Goal: Transaction & Acquisition: Purchase product/service

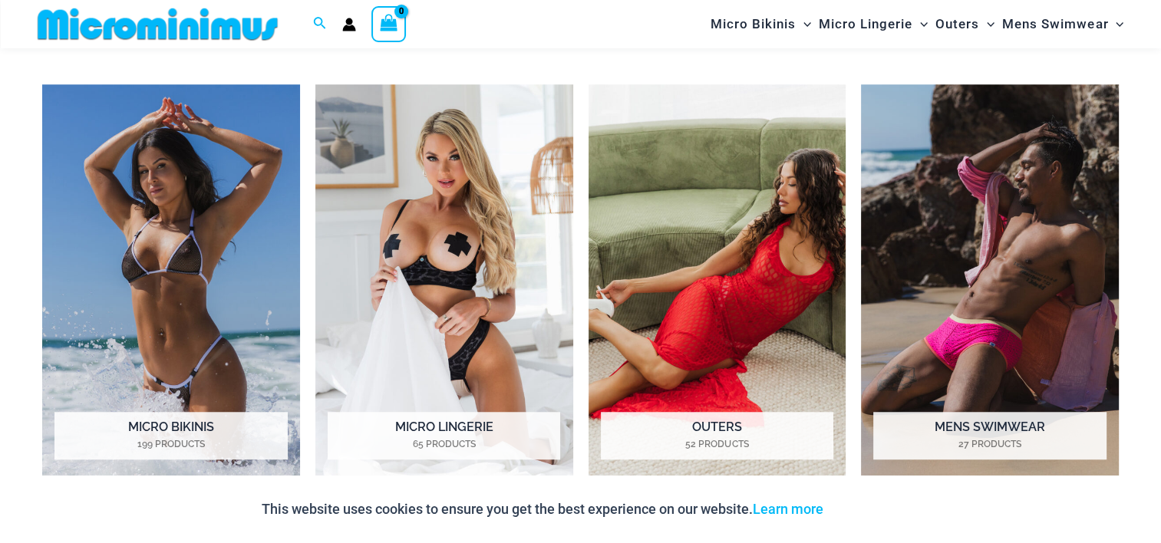
scroll to position [1215, 0]
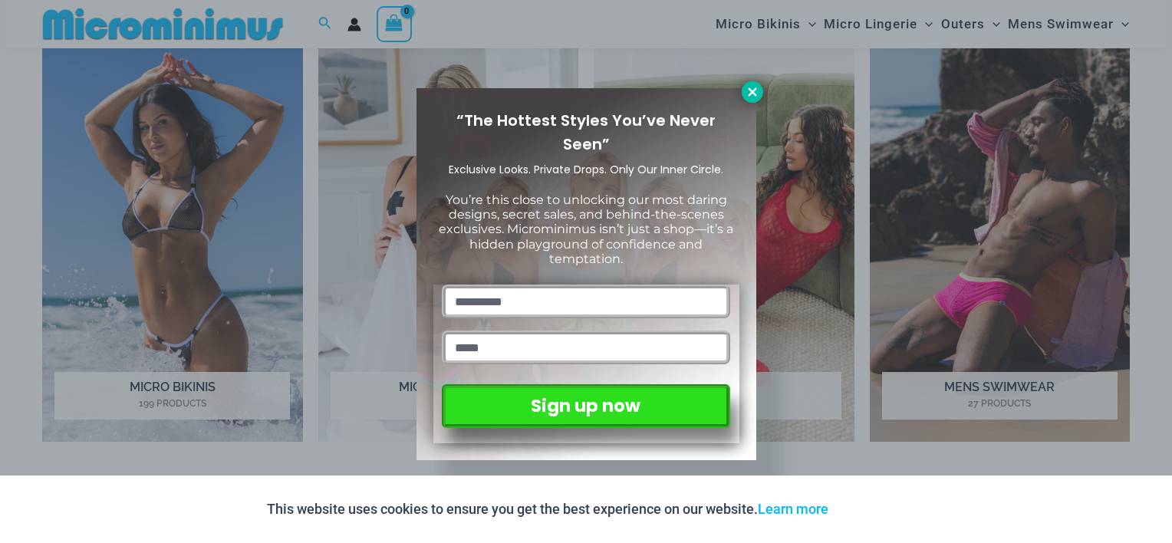
click at [753, 90] on icon at bounding box center [752, 91] width 8 height 8
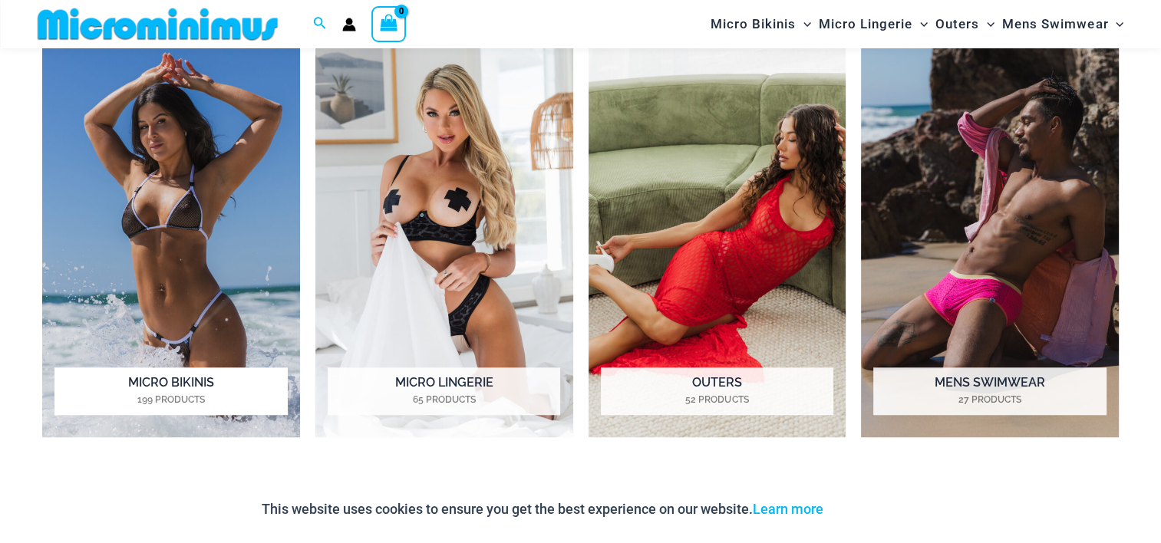
click at [153, 262] on img "Visit product category Micro Bikinis" at bounding box center [171, 238] width 258 height 397
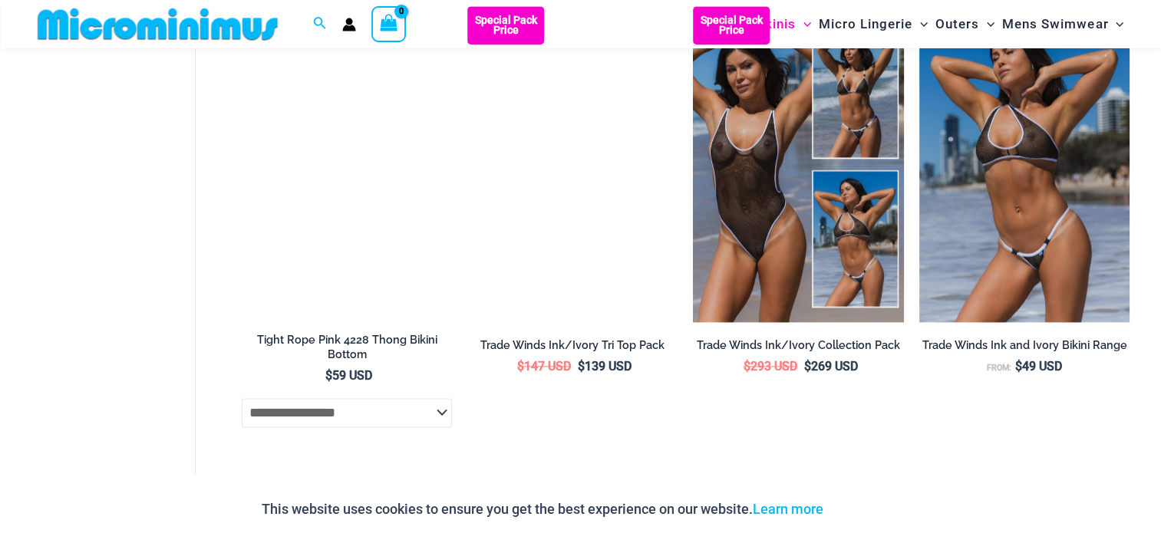
scroll to position [1994, 0]
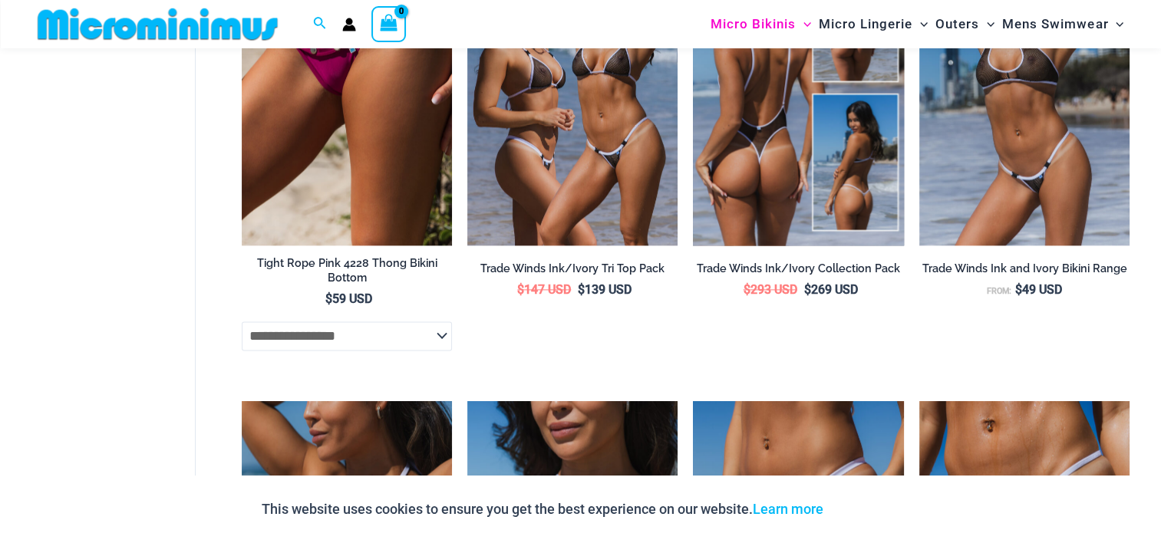
click at [744, 145] on img at bounding box center [798, 86] width 210 height 315
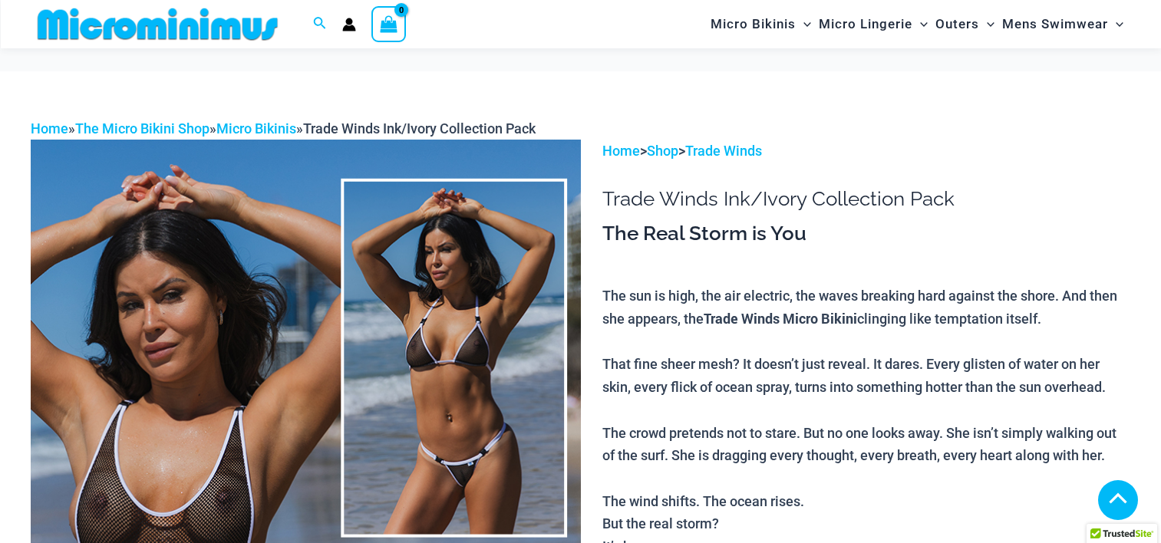
scroll to position [611, 0]
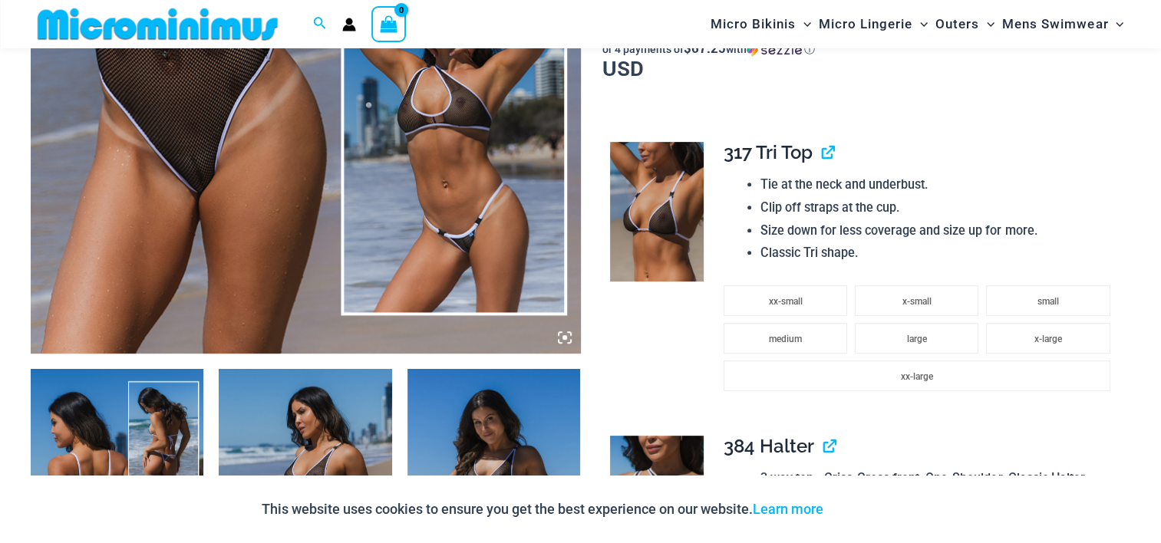
click at [559, 339] on icon at bounding box center [565, 338] width 14 height 14
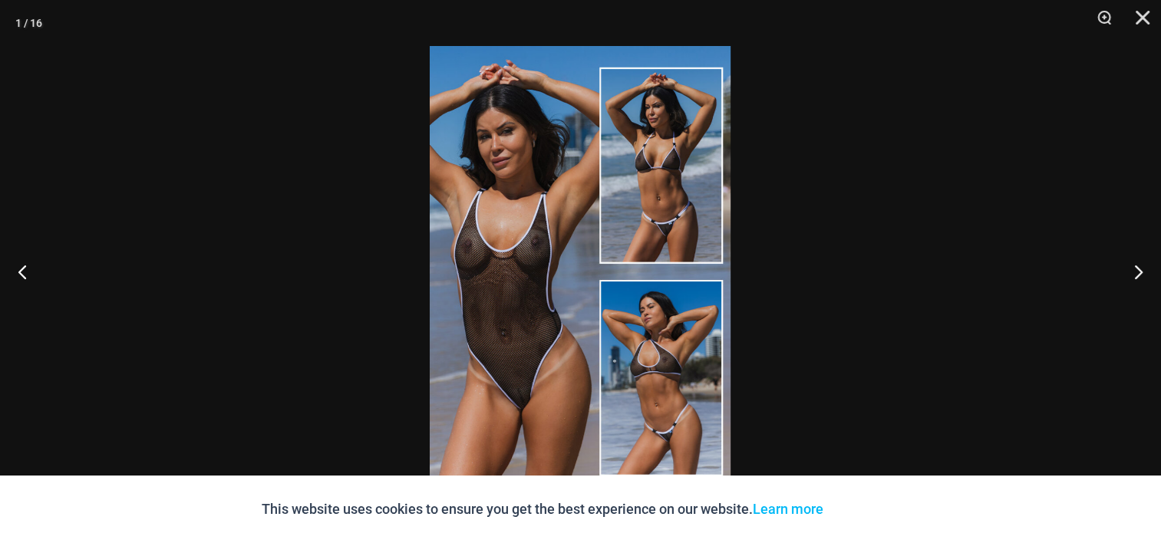
click at [519, 320] on img at bounding box center [580, 271] width 301 height 451
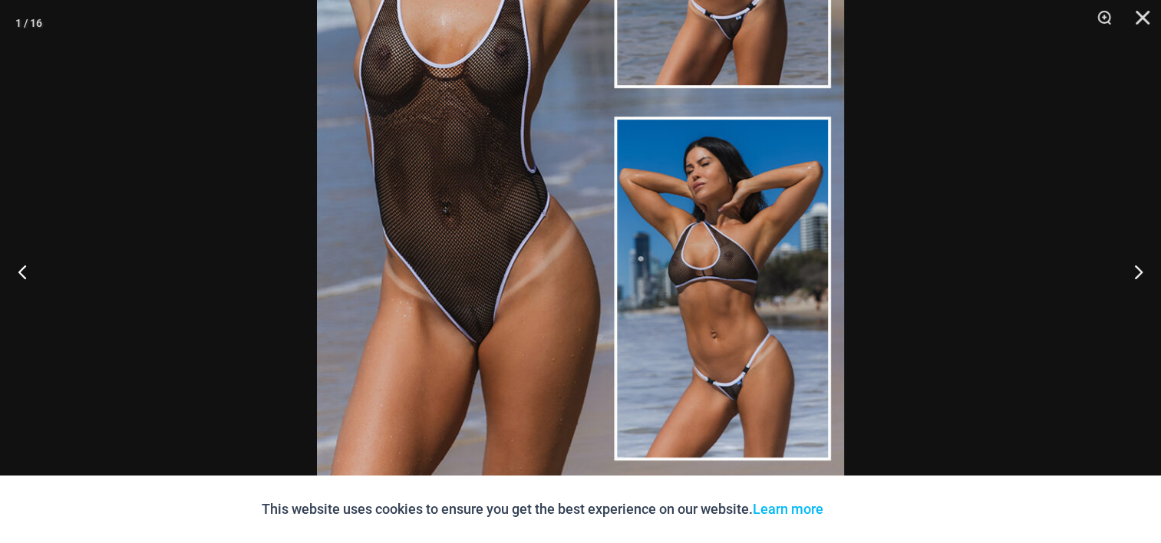
click at [460, 242] on img at bounding box center [580, 102] width 527 height 790
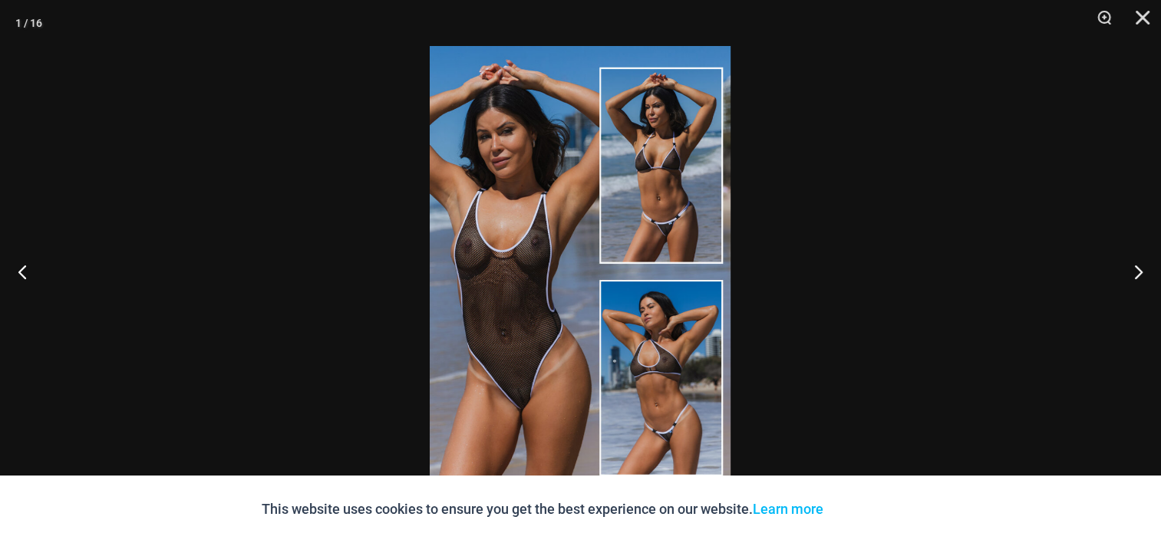
click at [460, 242] on img at bounding box center [580, 271] width 301 height 451
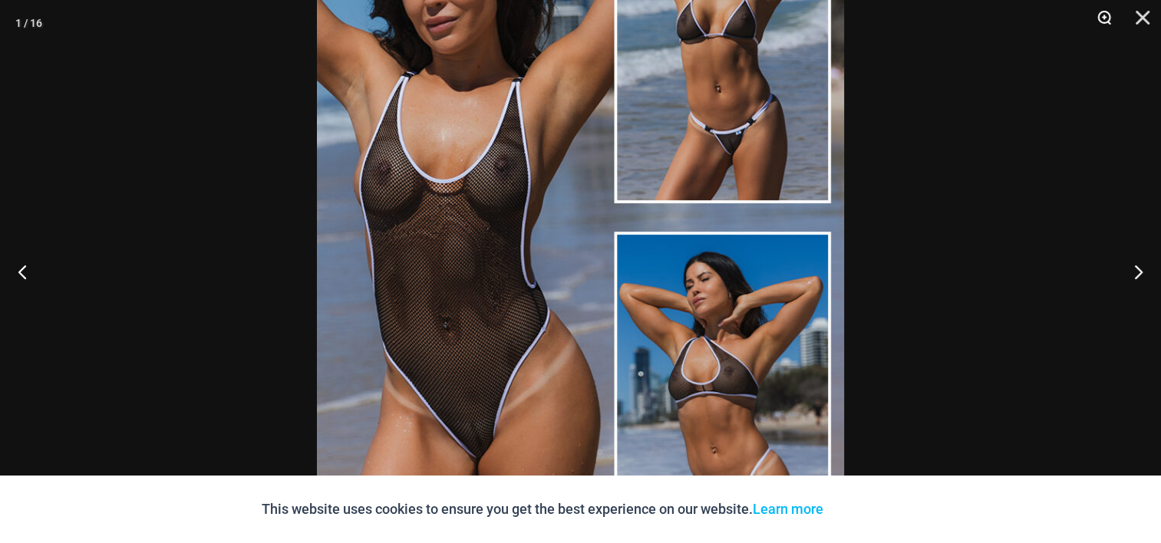
click at [1099, 18] on button "Zoom" at bounding box center [1098, 23] width 38 height 46
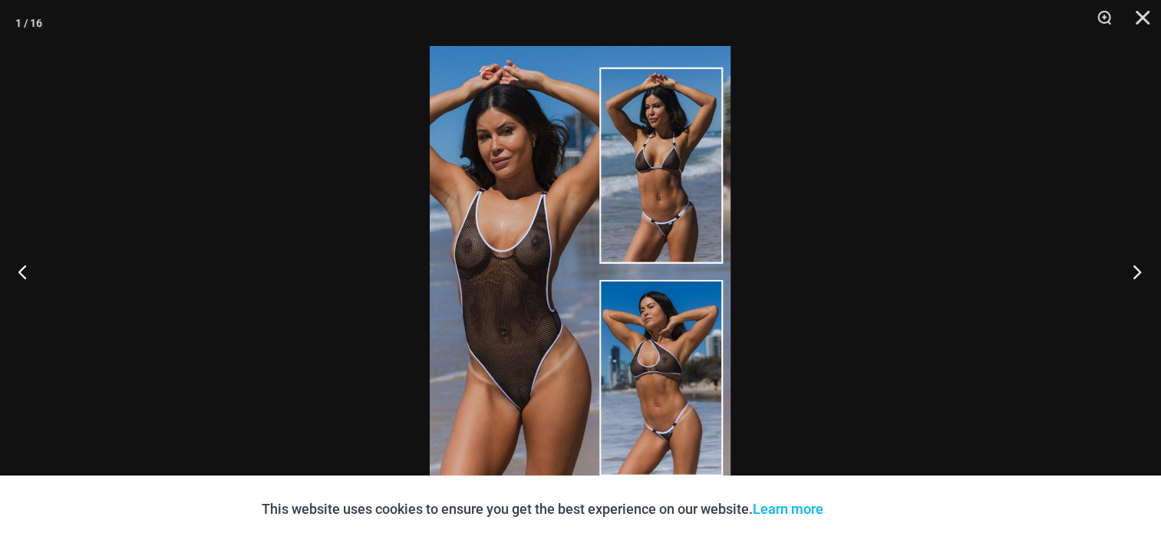
click at [1141, 270] on button "Next" at bounding box center [1132, 271] width 58 height 77
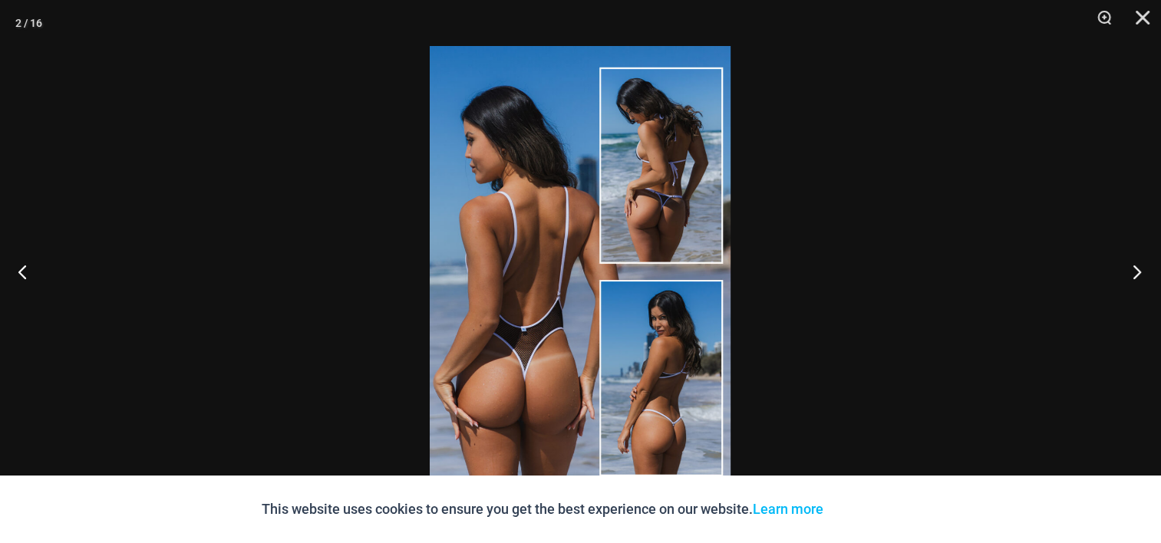
click at [1141, 270] on button "Next" at bounding box center [1132, 271] width 58 height 77
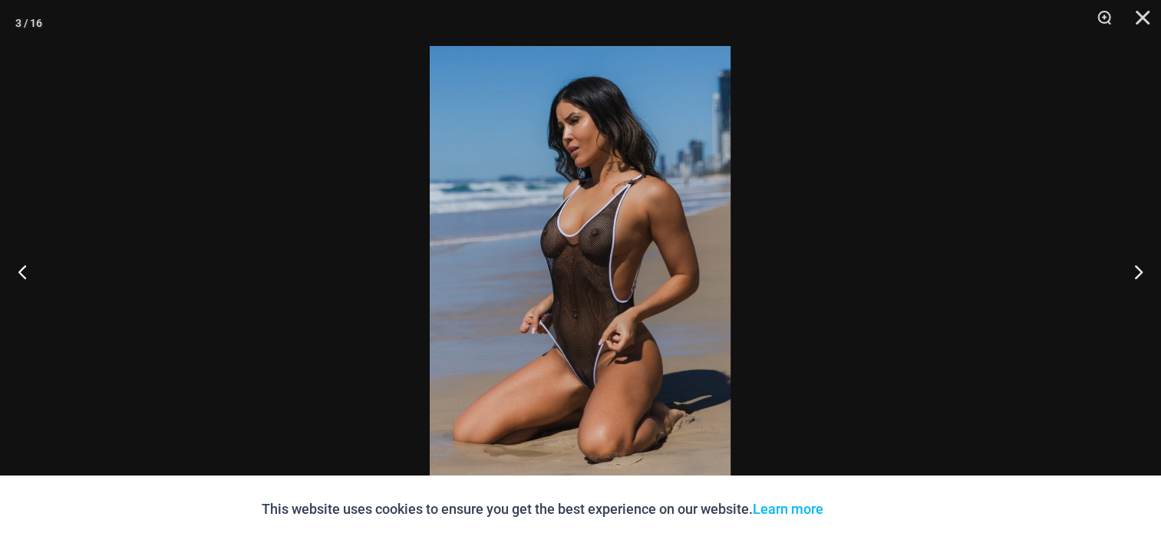
click at [566, 249] on img at bounding box center [580, 271] width 301 height 451
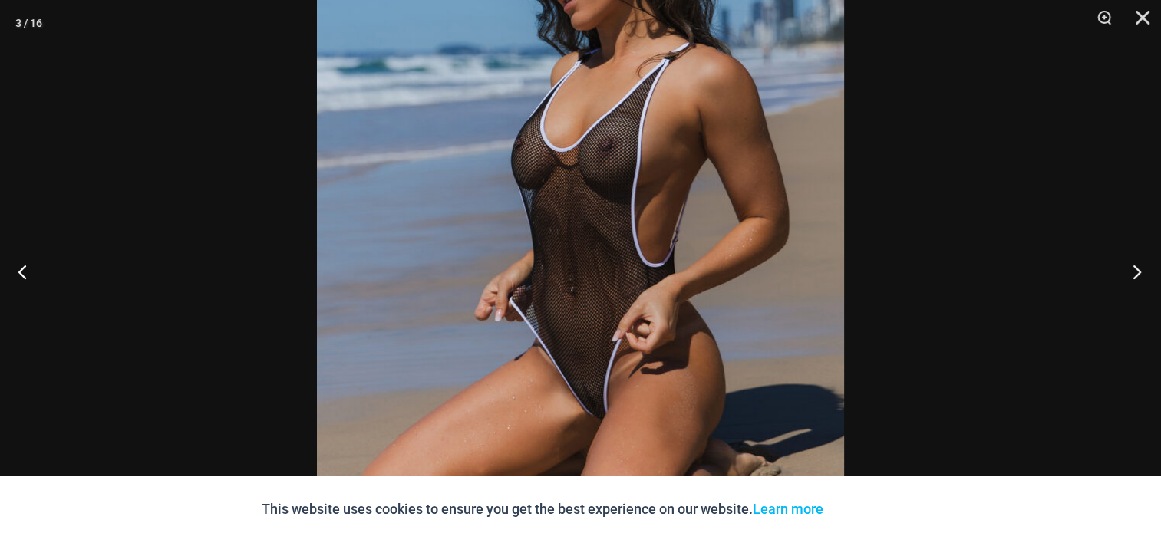
click at [1131, 272] on button "Next" at bounding box center [1132, 271] width 58 height 77
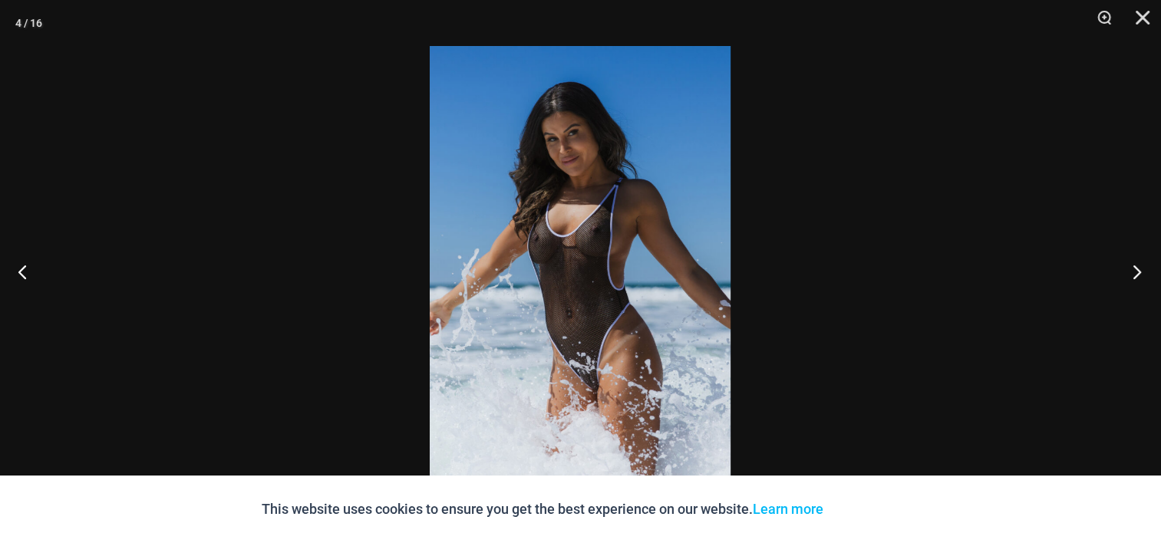
click at [1131, 272] on button "Next" at bounding box center [1132, 271] width 58 height 77
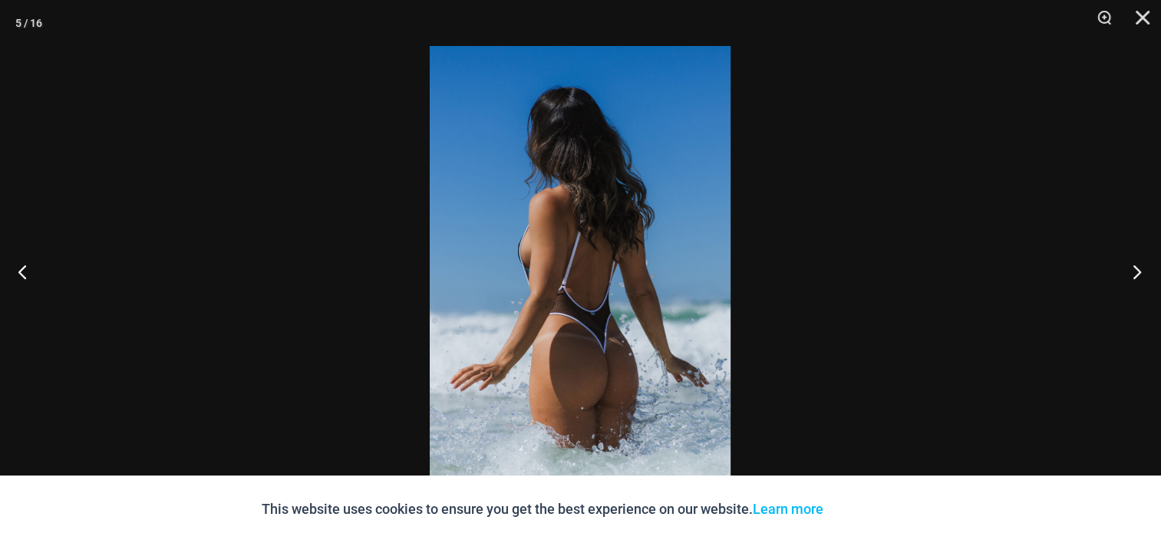
click at [1131, 272] on button "Next" at bounding box center [1132, 271] width 58 height 77
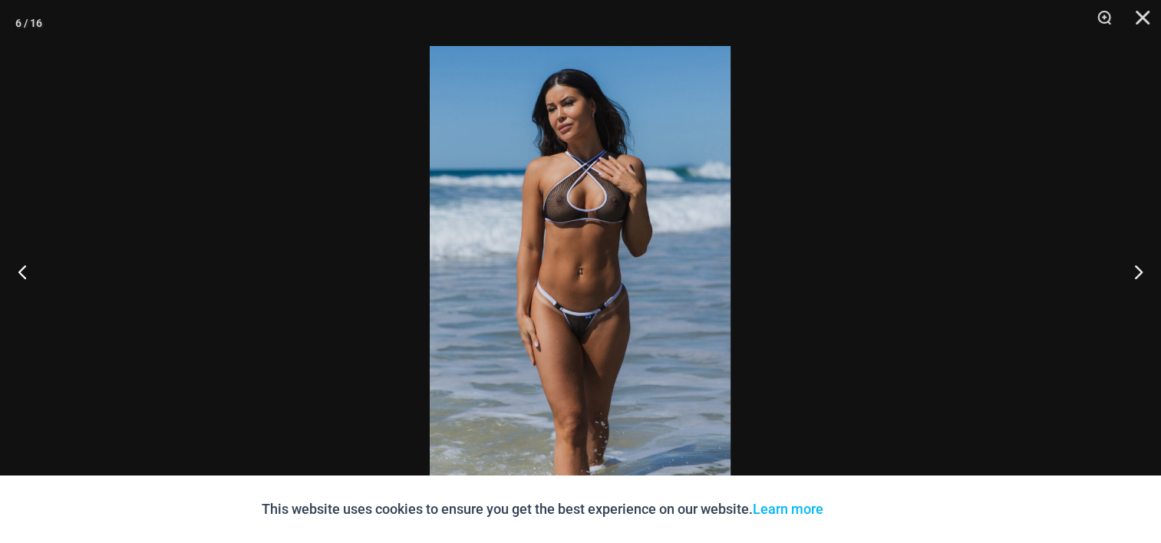
click at [604, 220] on img at bounding box center [580, 271] width 301 height 451
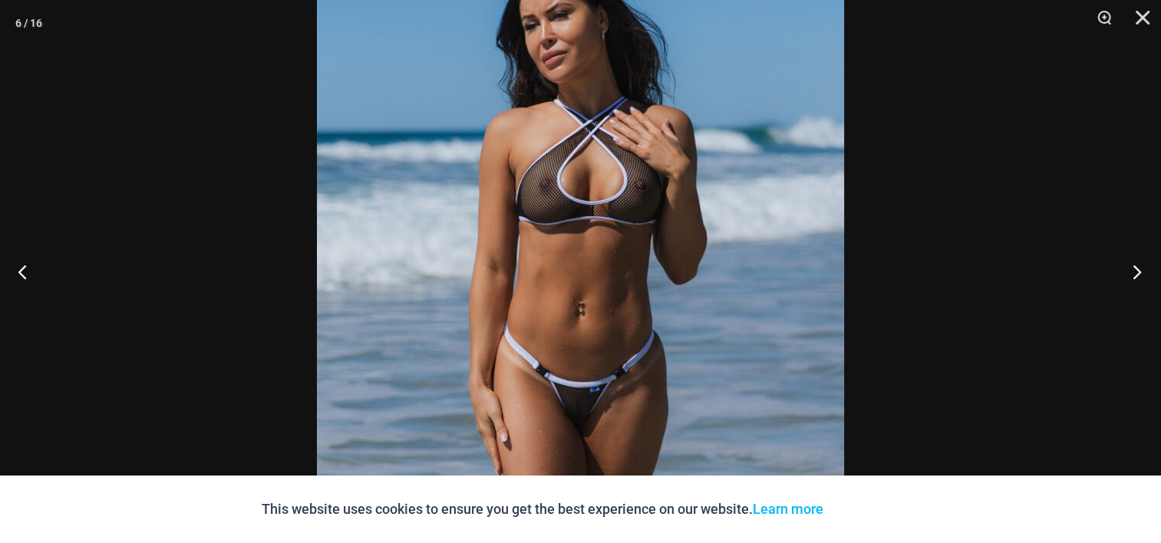
click at [1132, 272] on button "Next" at bounding box center [1132, 271] width 58 height 77
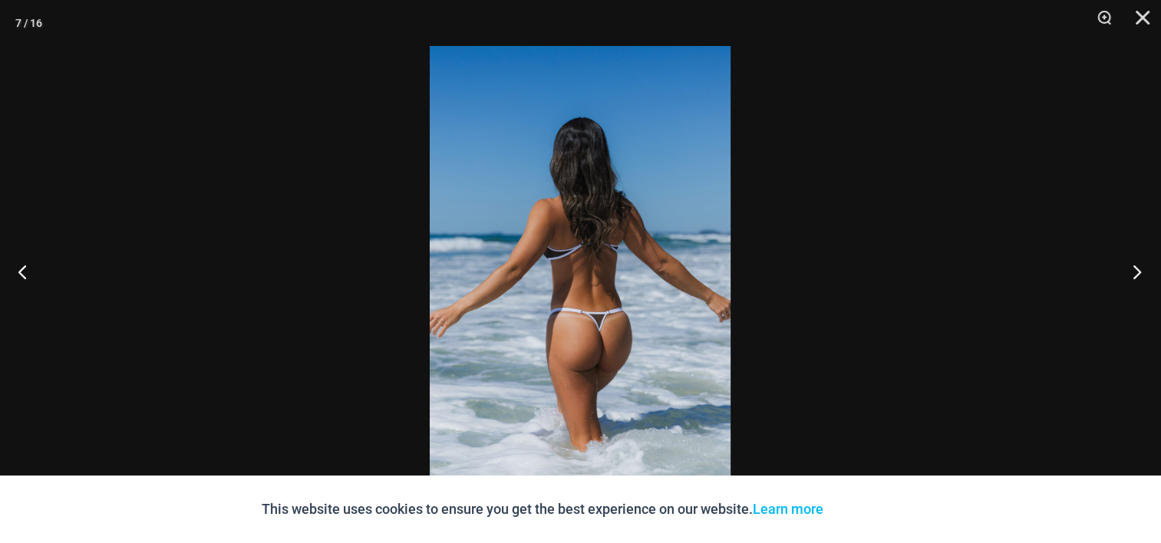
click at [1130, 272] on button "Next" at bounding box center [1132, 271] width 58 height 77
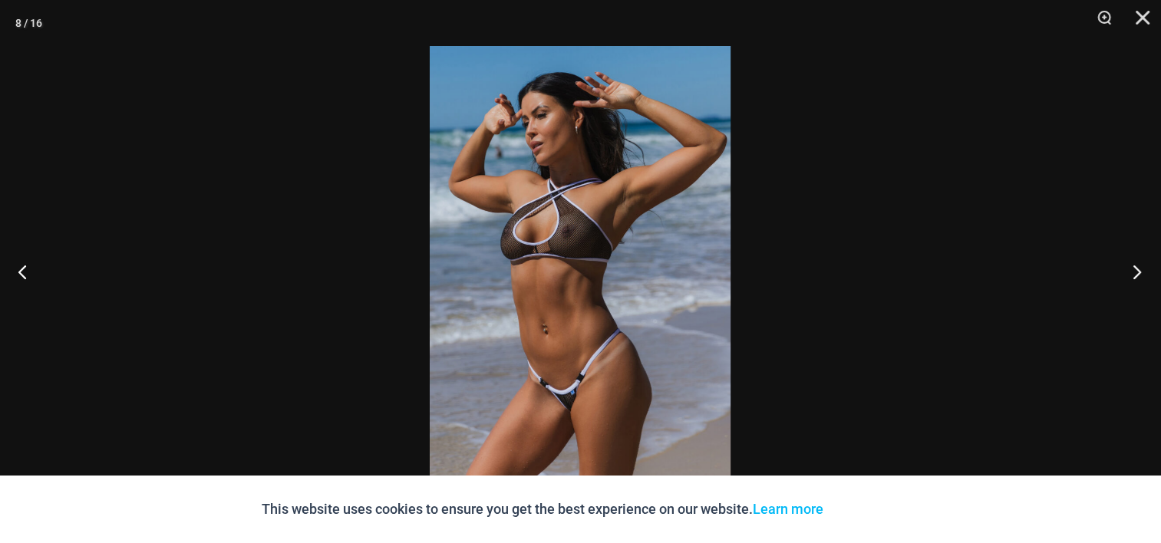
click at [1129, 272] on button "Next" at bounding box center [1132, 271] width 58 height 77
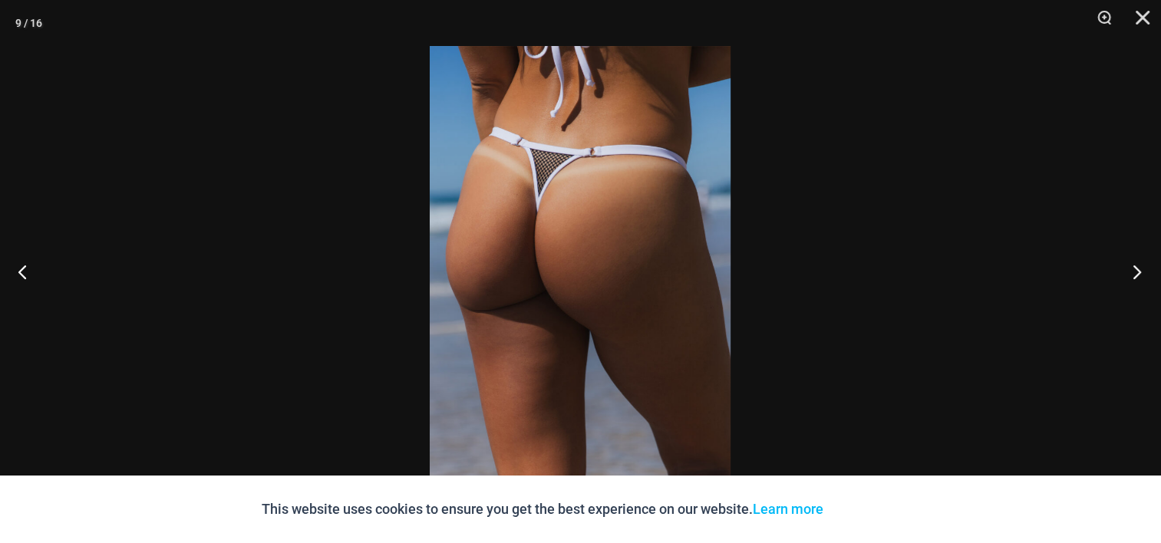
click at [1136, 272] on button "Next" at bounding box center [1132, 271] width 58 height 77
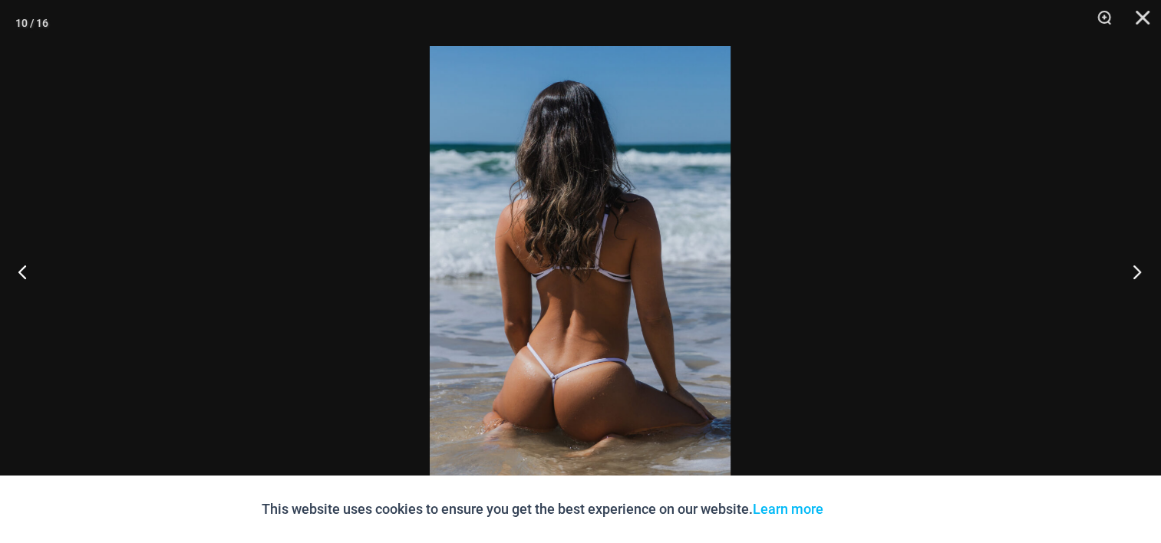
click at [1135, 272] on button "Next" at bounding box center [1132, 271] width 58 height 77
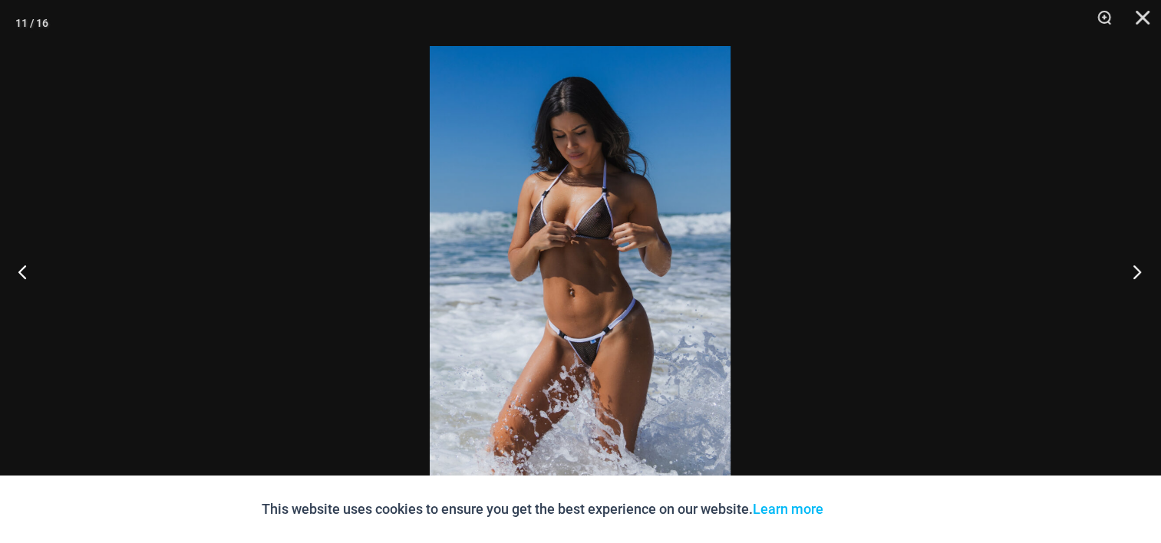
click at [1135, 272] on button "Next" at bounding box center [1132, 271] width 58 height 77
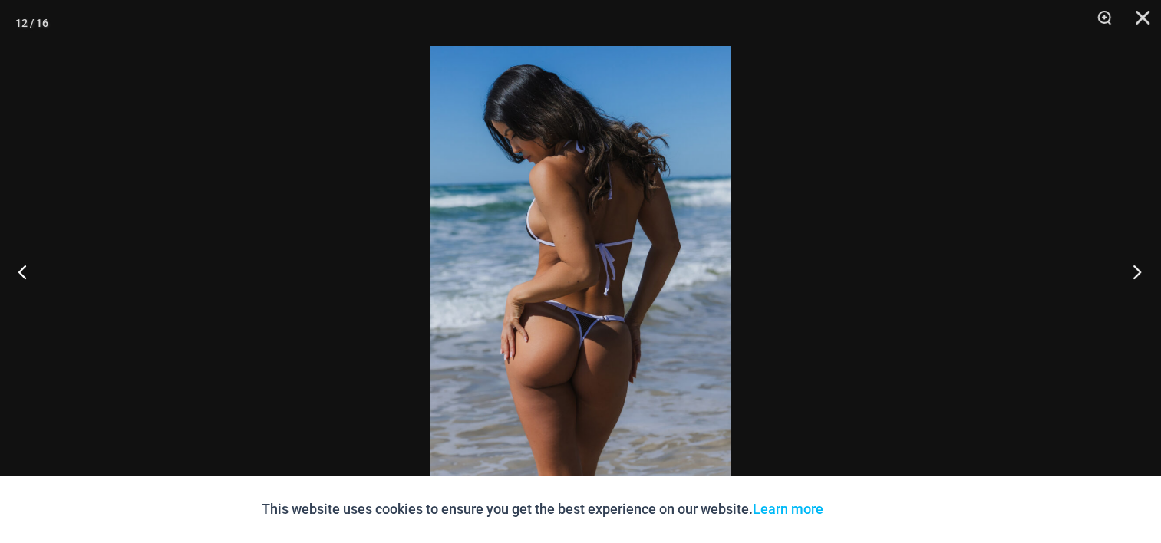
click at [1135, 272] on button "Next" at bounding box center [1132, 271] width 58 height 77
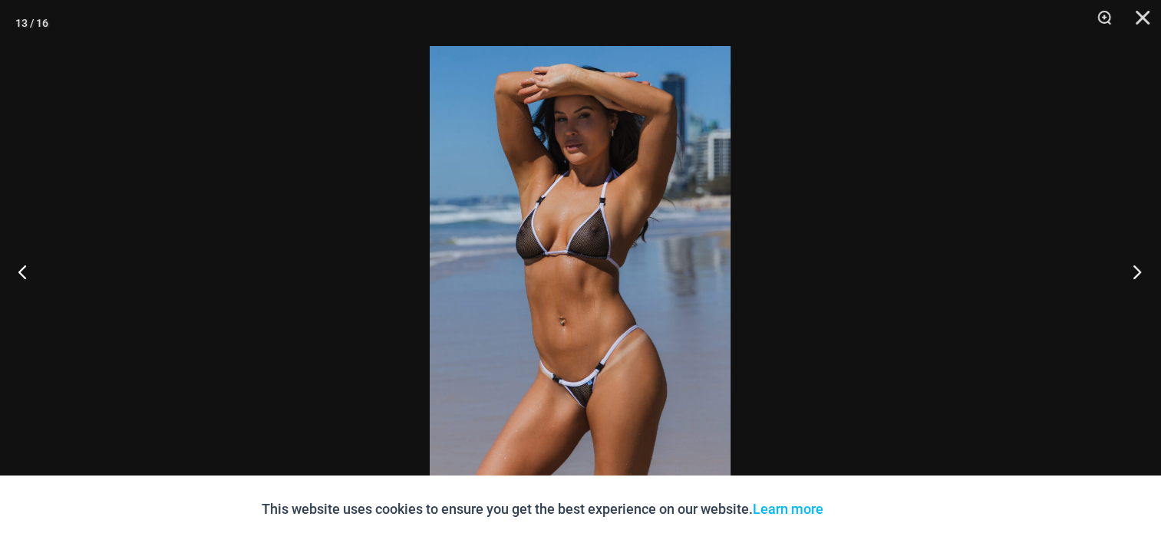
click at [1134, 272] on button "Next" at bounding box center [1132, 271] width 58 height 77
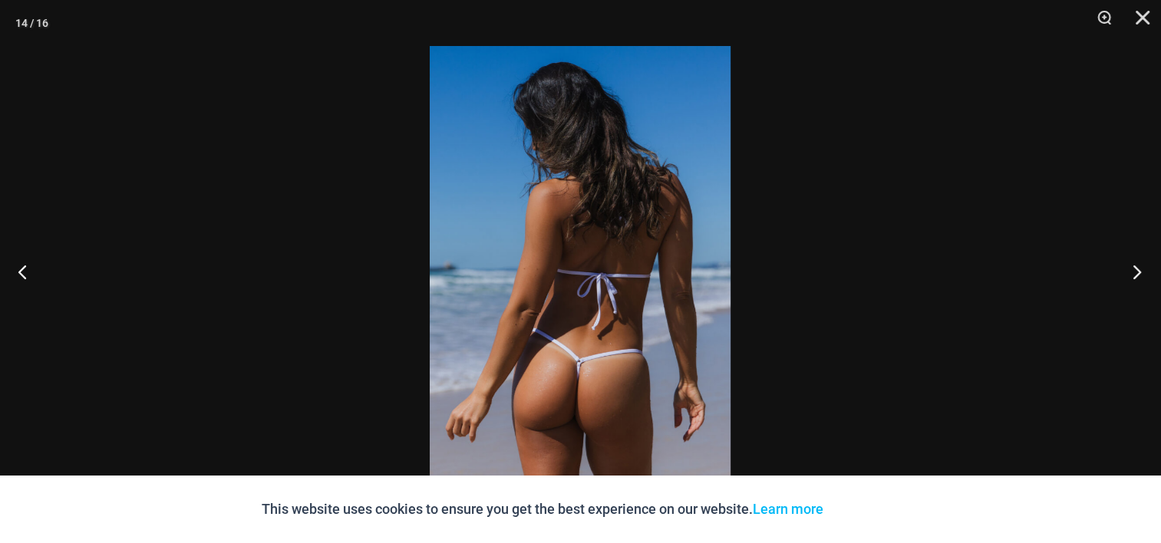
click at [1134, 272] on button "Next" at bounding box center [1132, 271] width 58 height 77
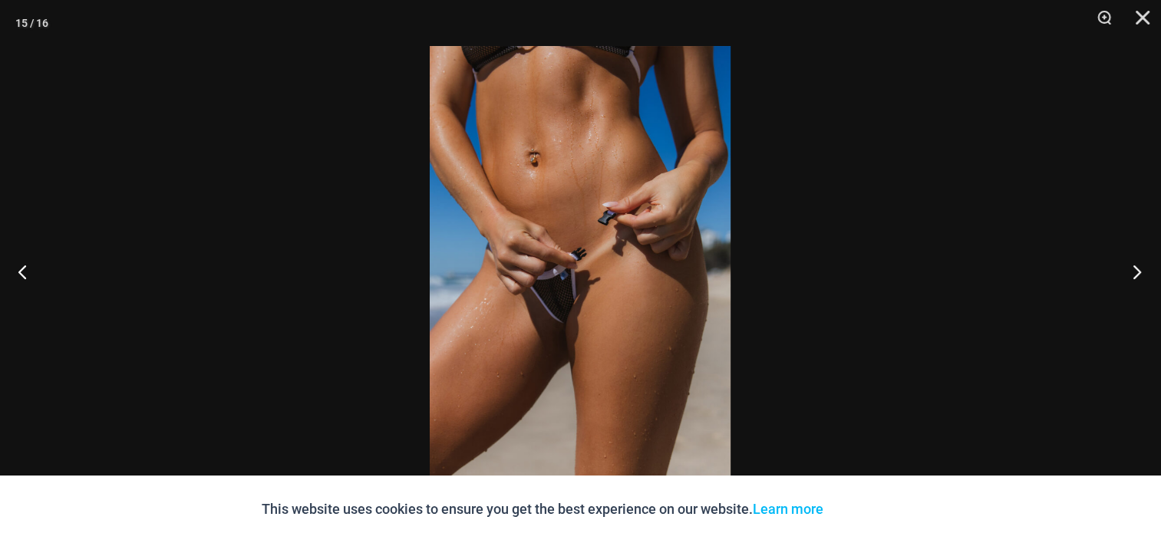
click at [1133, 273] on button "Next" at bounding box center [1132, 271] width 58 height 77
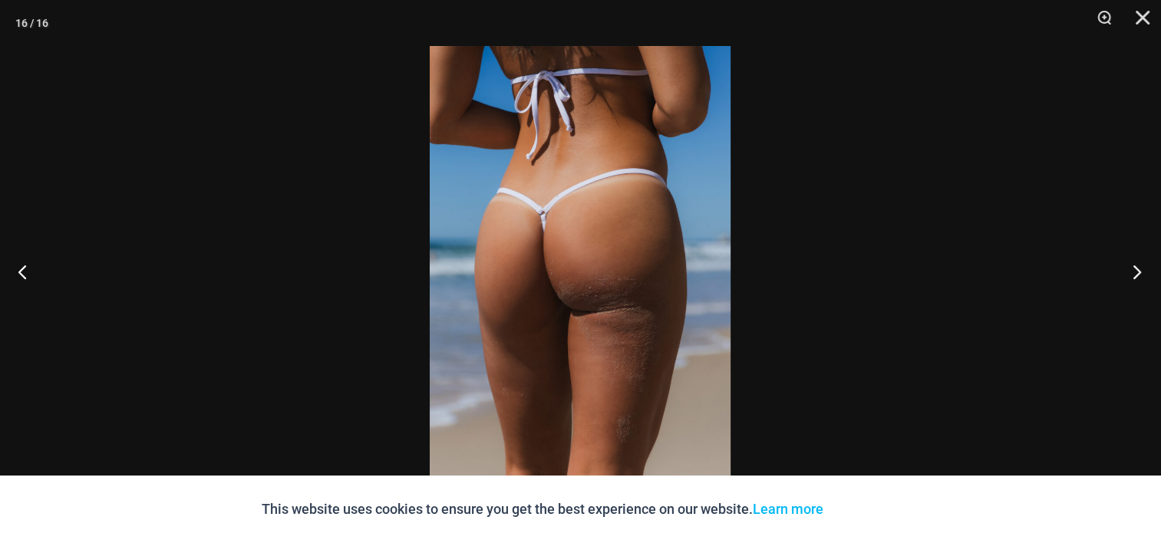
click at [1133, 273] on button "Next" at bounding box center [1132, 271] width 58 height 77
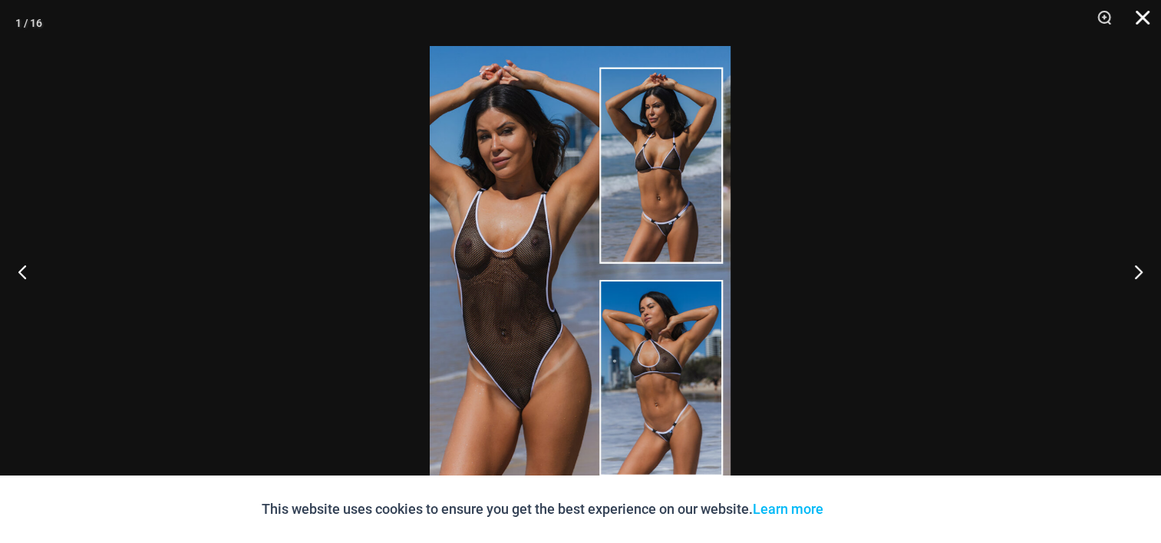
click at [1144, 21] on button "Close" at bounding box center [1137, 23] width 38 height 46
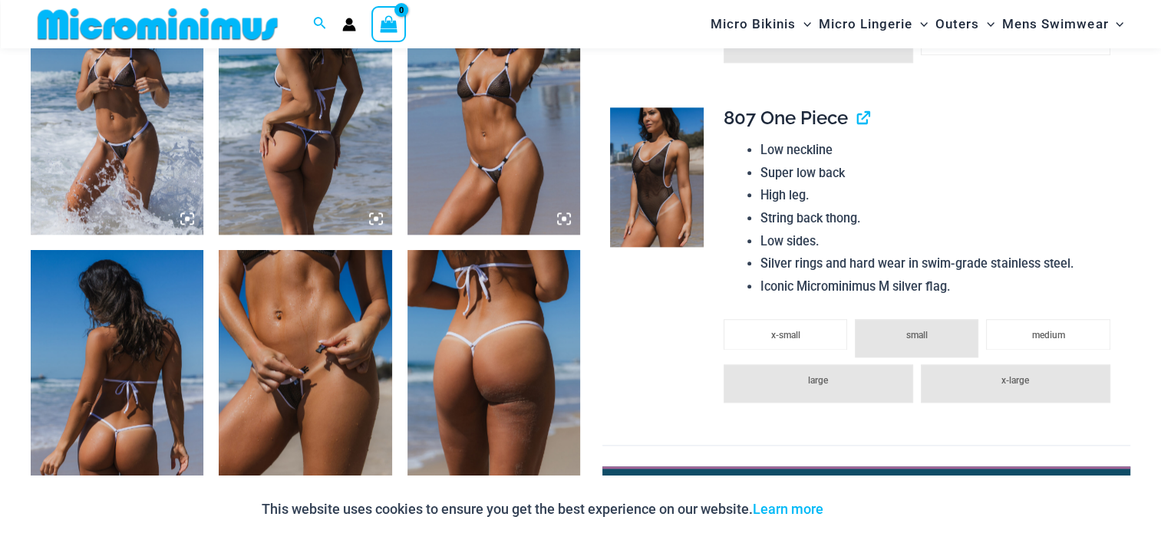
scroll to position [2068, 0]
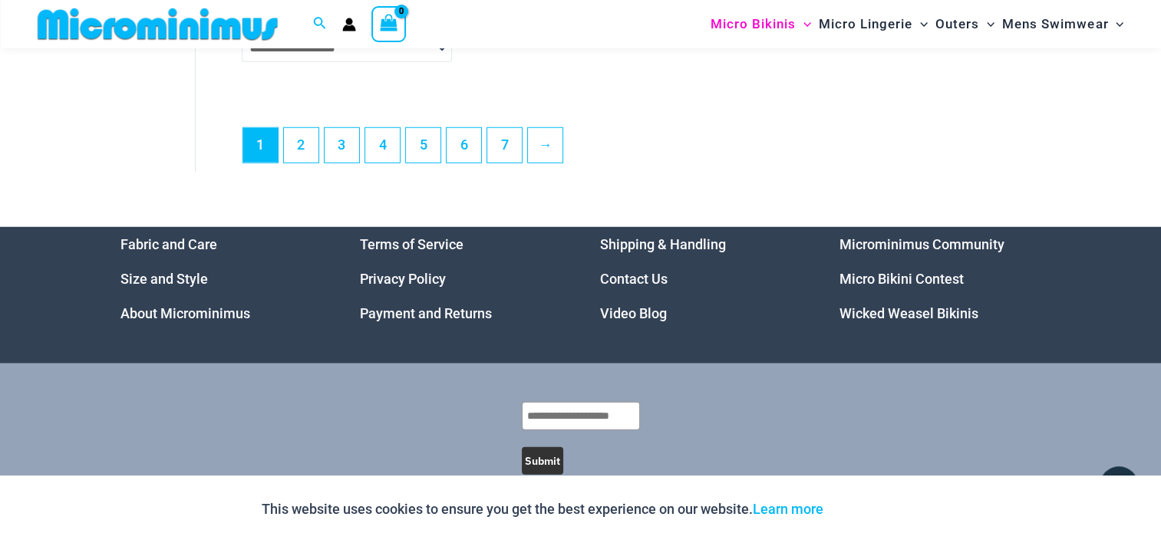
scroll to position [4170, 0]
click at [310, 163] on link "2" at bounding box center [301, 145] width 35 height 36
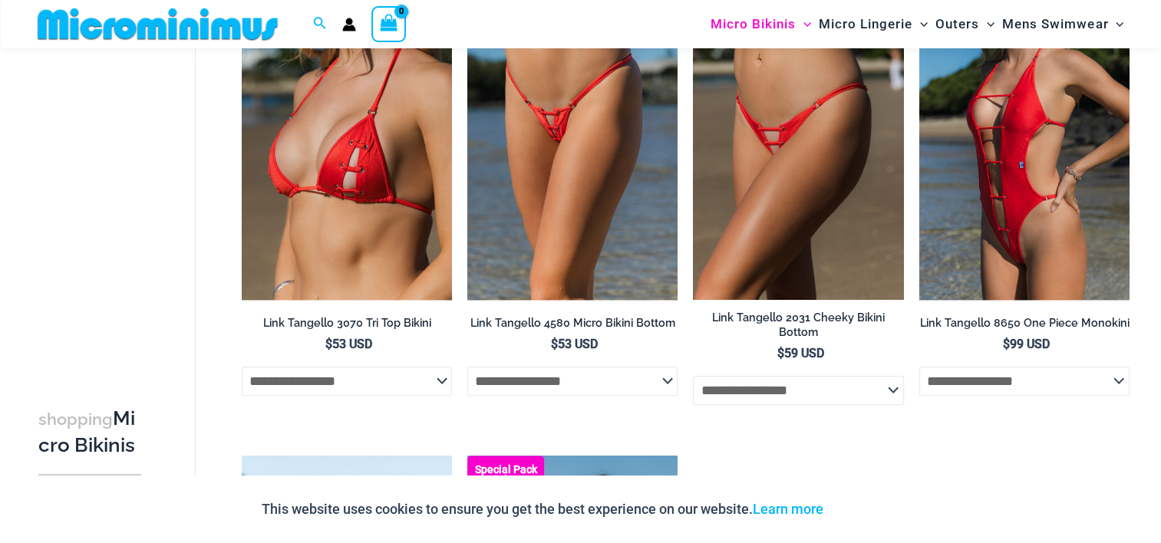
scroll to position [1147, 0]
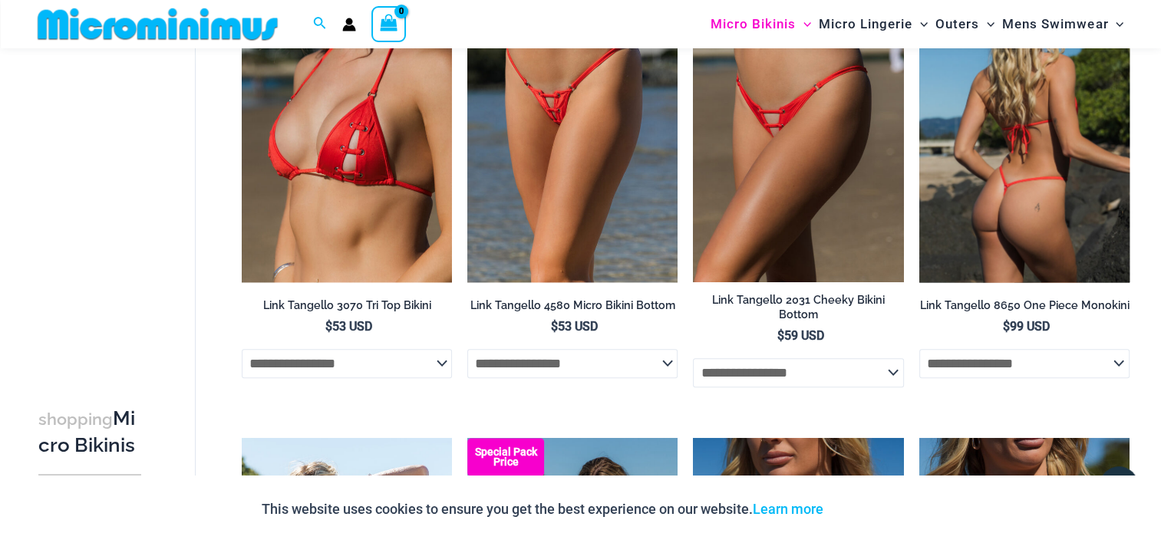
click at [1013, 226] on img at bounding box center [1024, 123] width 210 height 315
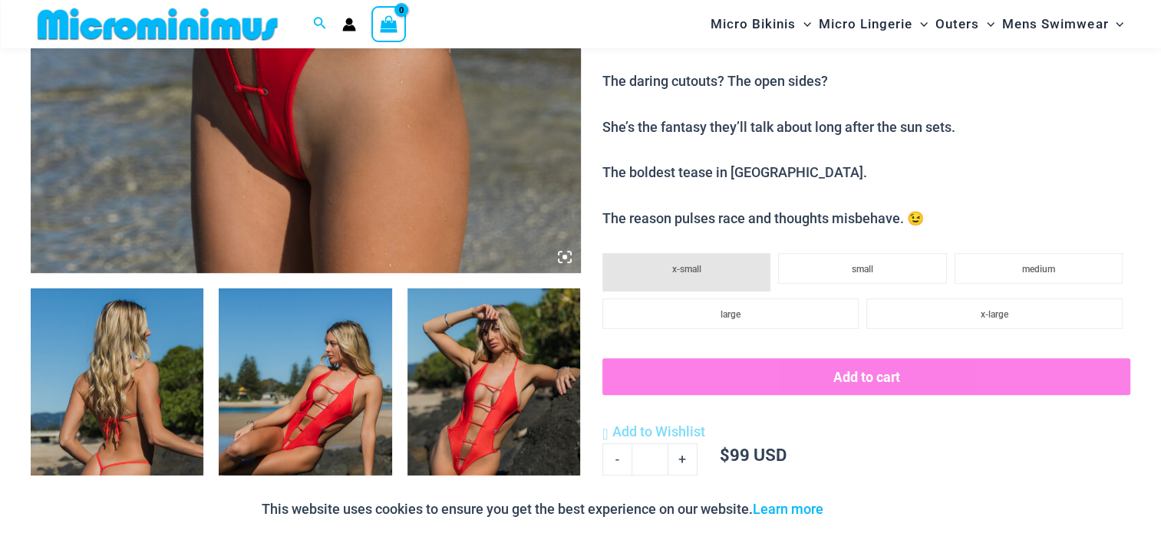
scroll to position [766, 0]
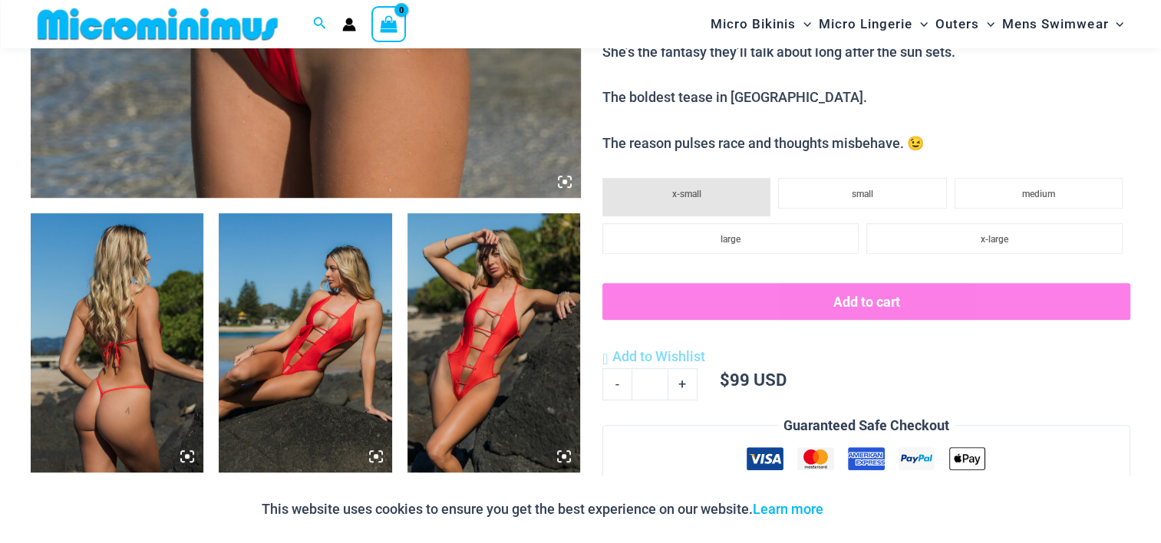
click at [463, 377] on img at bounding box center [493, 342] width 173 height 259
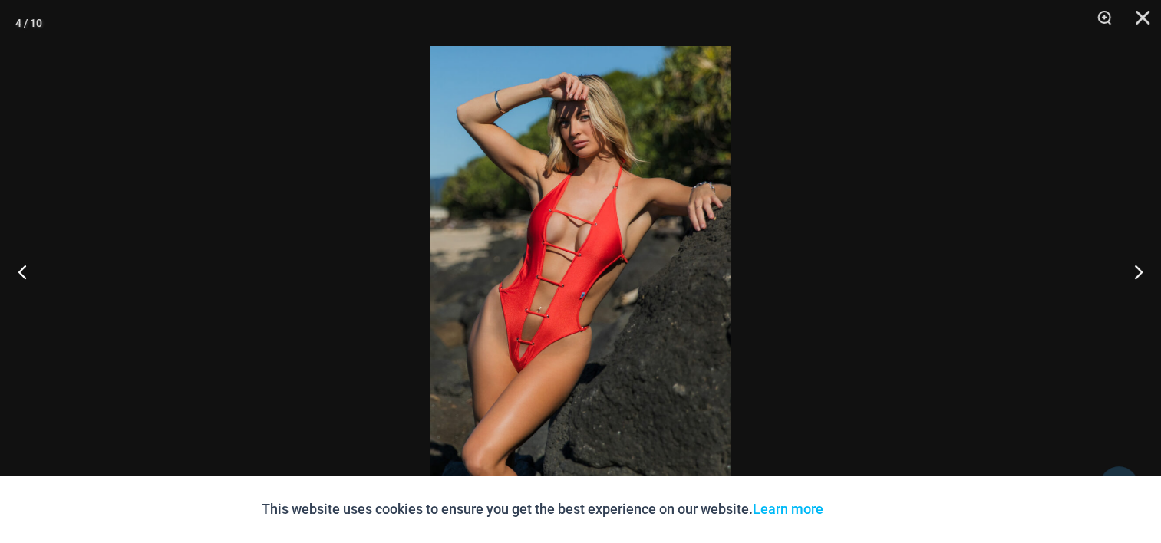
click at [510, 346] on img at bounding box center [580, 271] width 301 height 451
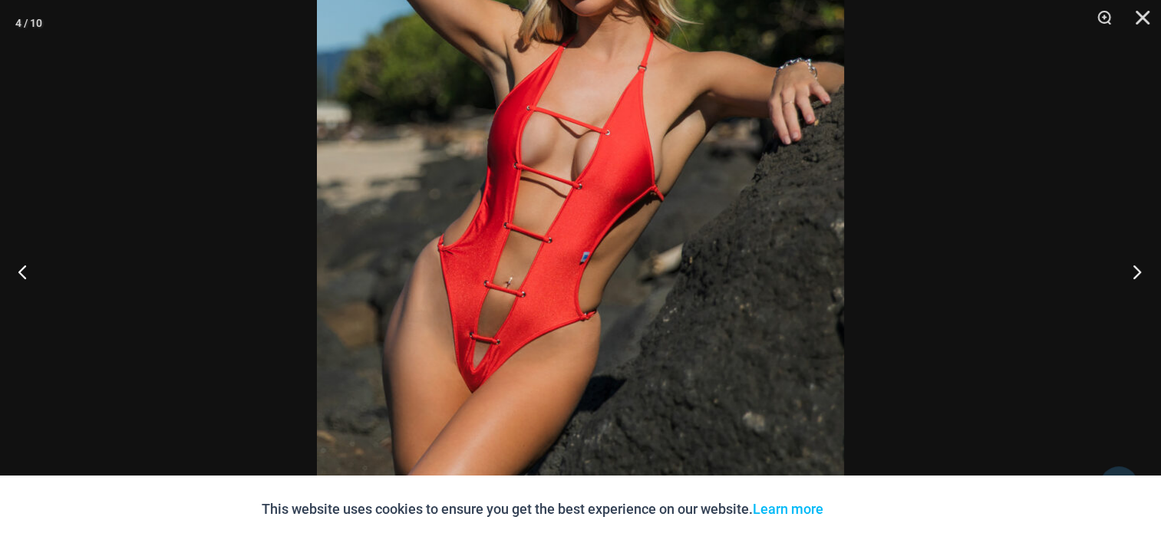
click at [1135, 270] on button "Next" at bounding box center [1132, 271] width 58 height 77
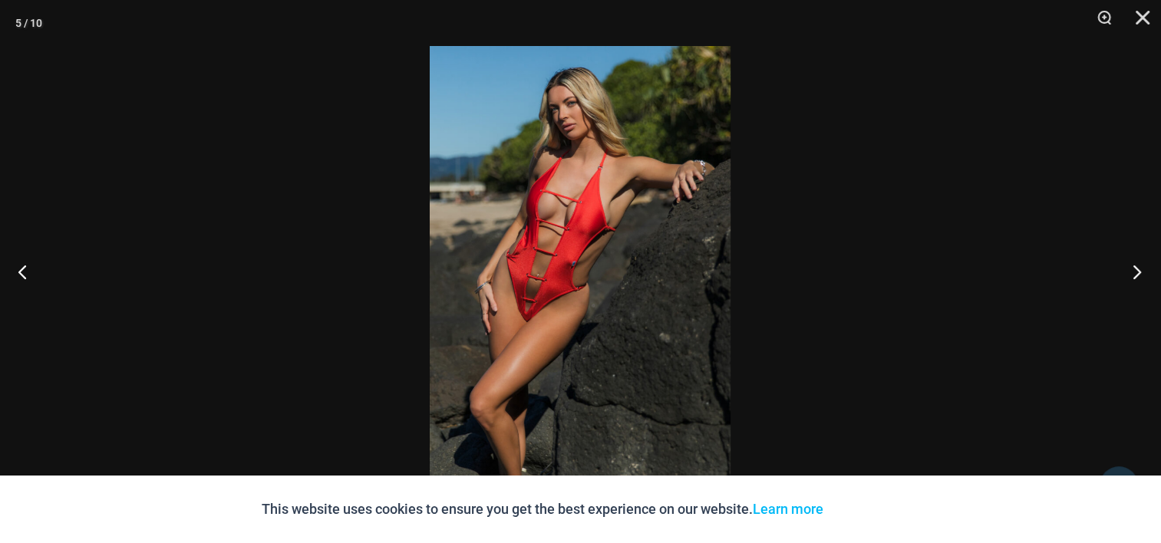
click at [1135, 270] on button "Next" at bounding box center [1132, 271] width 58 height 77
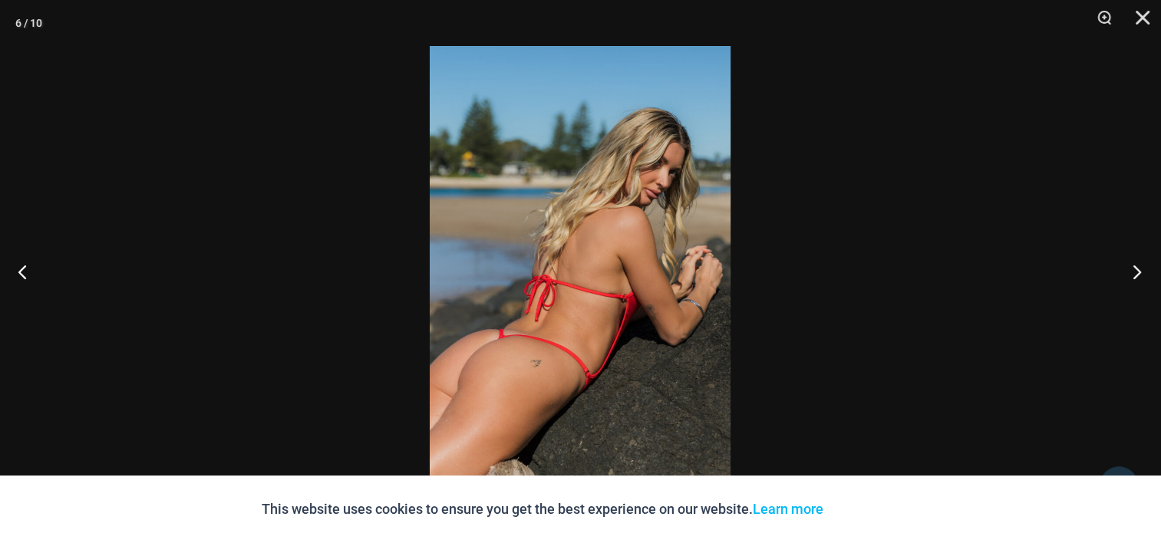
click at [1135, 274] on button "Next" at bounding box center [1132, 271] width 58 height 77
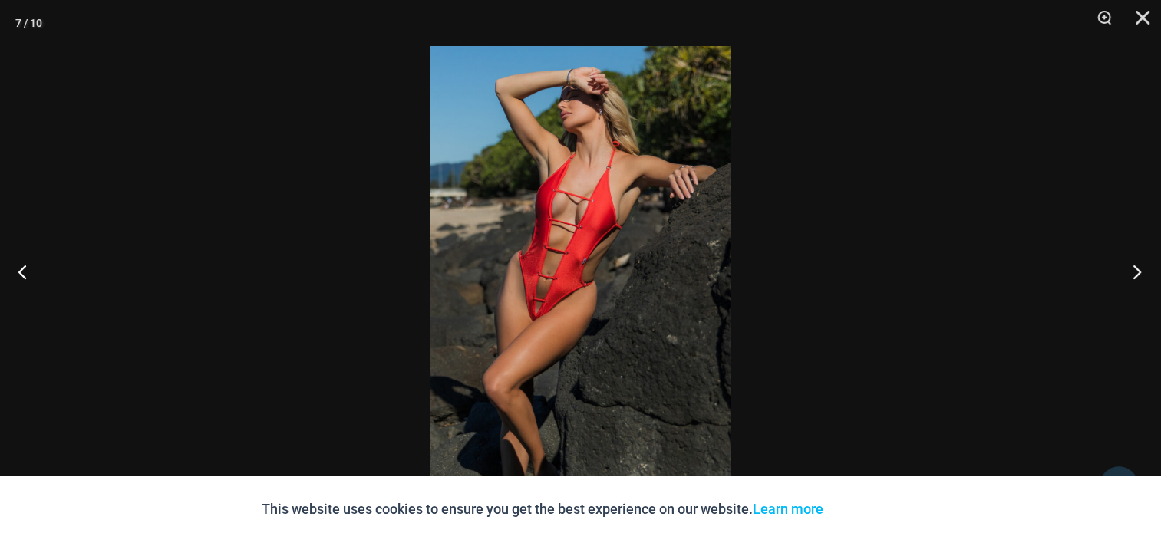
click at [1135, 274] on button "Next" at bounding box center [1132, 271] width 58 height 77
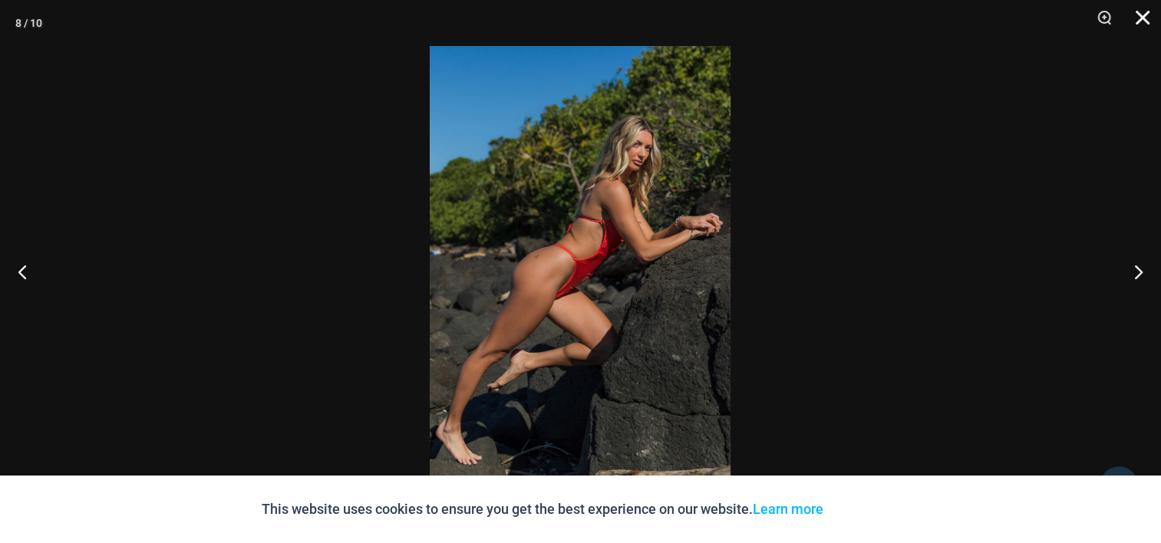
click at [1145, 15] on button "Close" at bounding box center [1137, 23] width 38 height 46
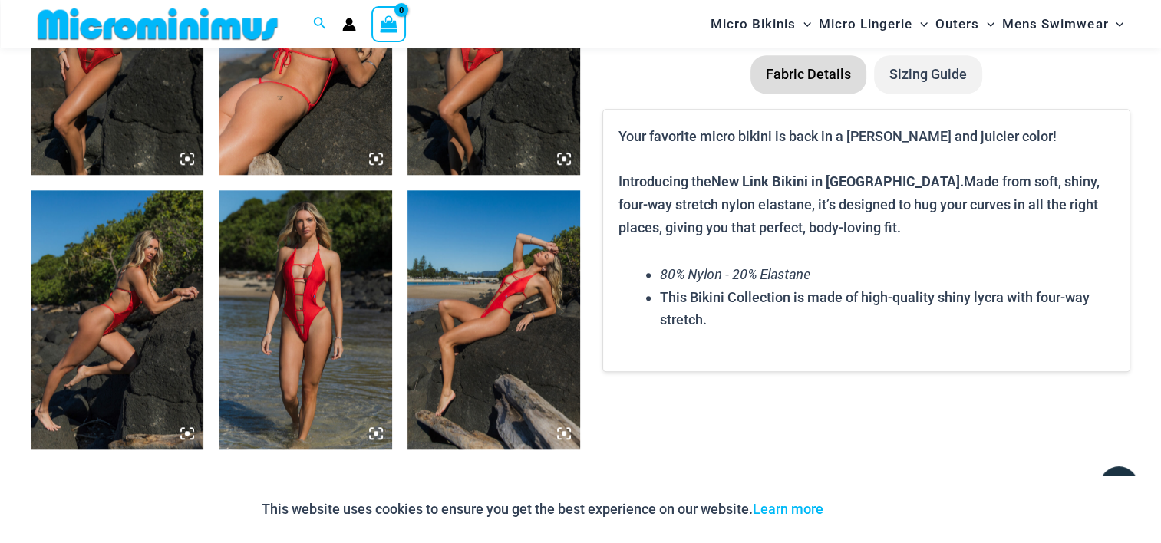
scroll to position [1380, 0]
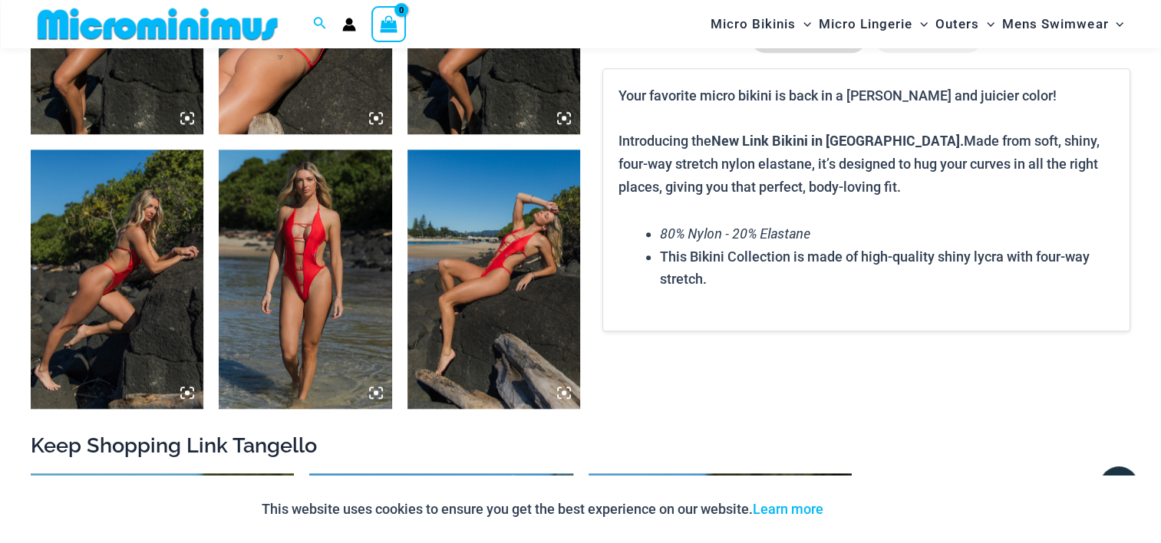
click at [508, 265] on img at bounding box center [493, 279] width 173 height 259
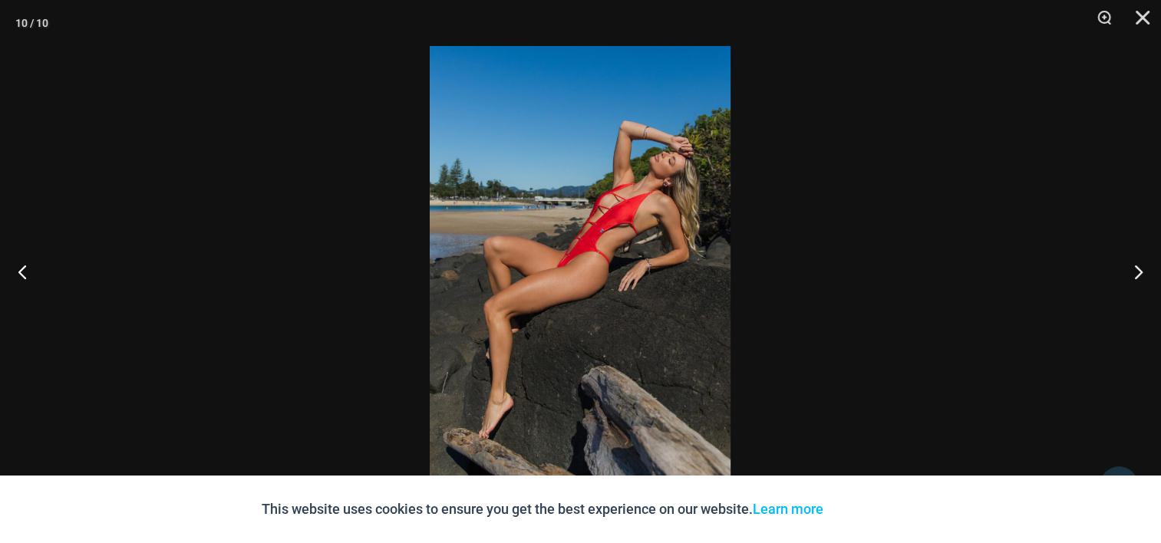
click at [508, 265] on img at bounding box center [580, 271] width 301 height 451
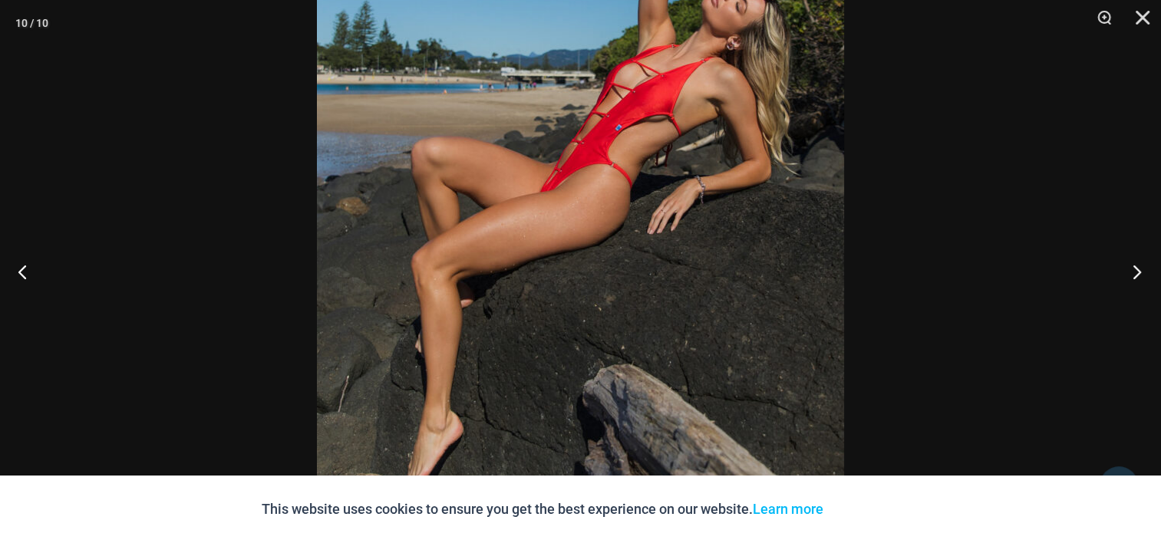
click at [1138, 270] on button "Next" at bounding box center [1132, 271] width 58 height 77
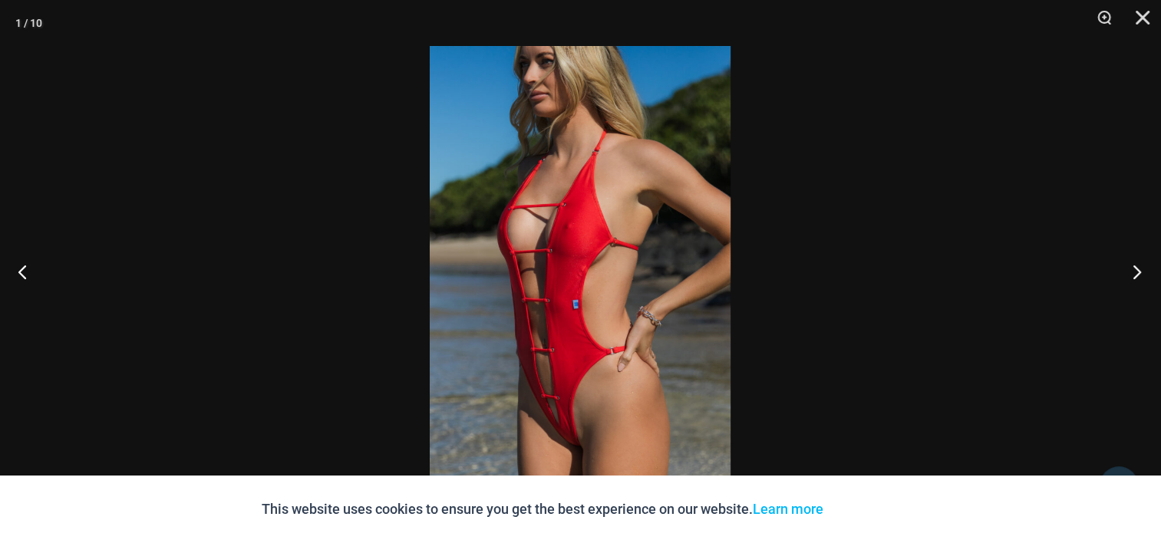
click at [1138, 270] on button "Next" at bounding box center [1132, 271] width 58 height 77
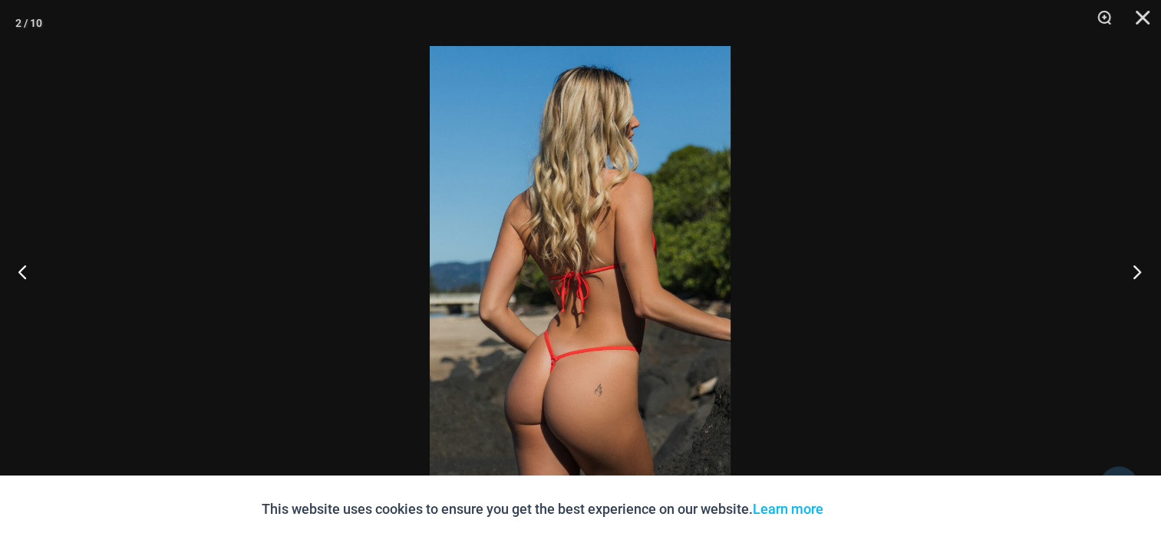
click at [1138, 270] on button "Next" at bounding box center [1132, 271] width 58 height 77
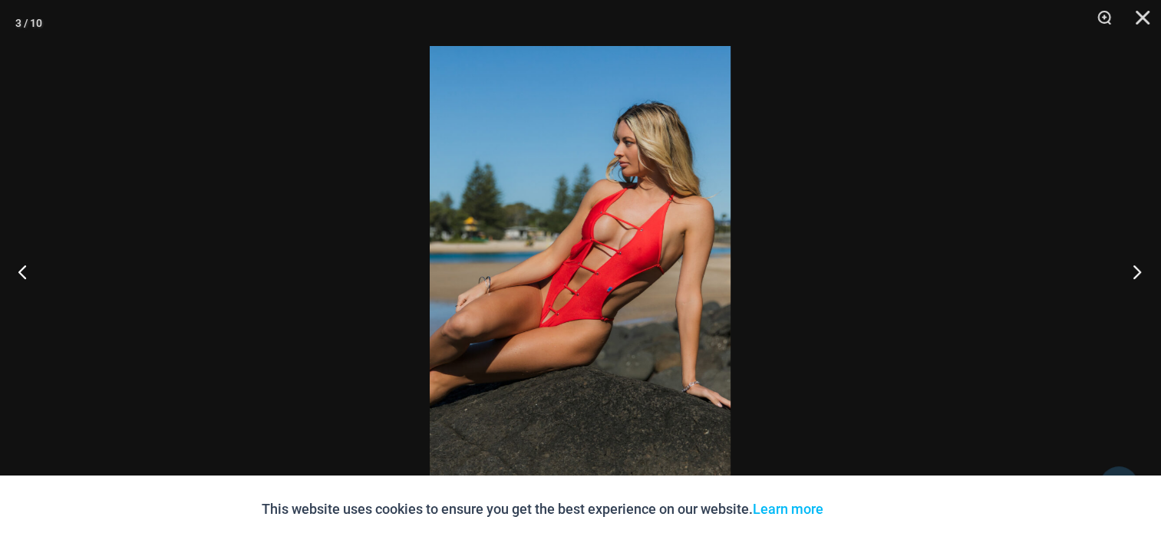
click at [1138, 270] on button "Next" at bounding box center [1132, 271] width 58 height 77
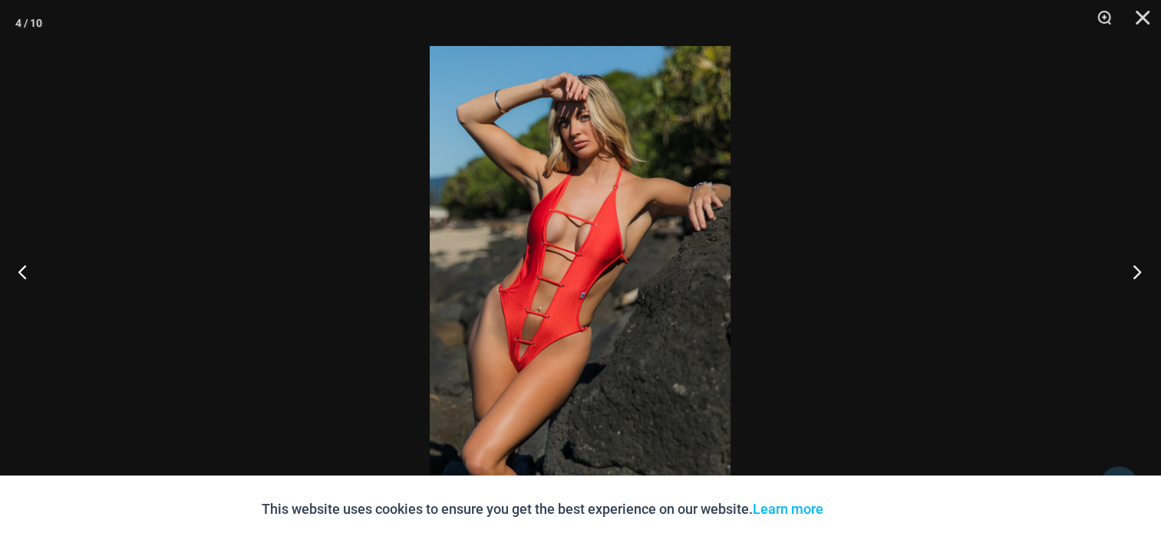
click at [1135, 271] on button "Next" at bounding box center [1132, 271] width 58 height 77
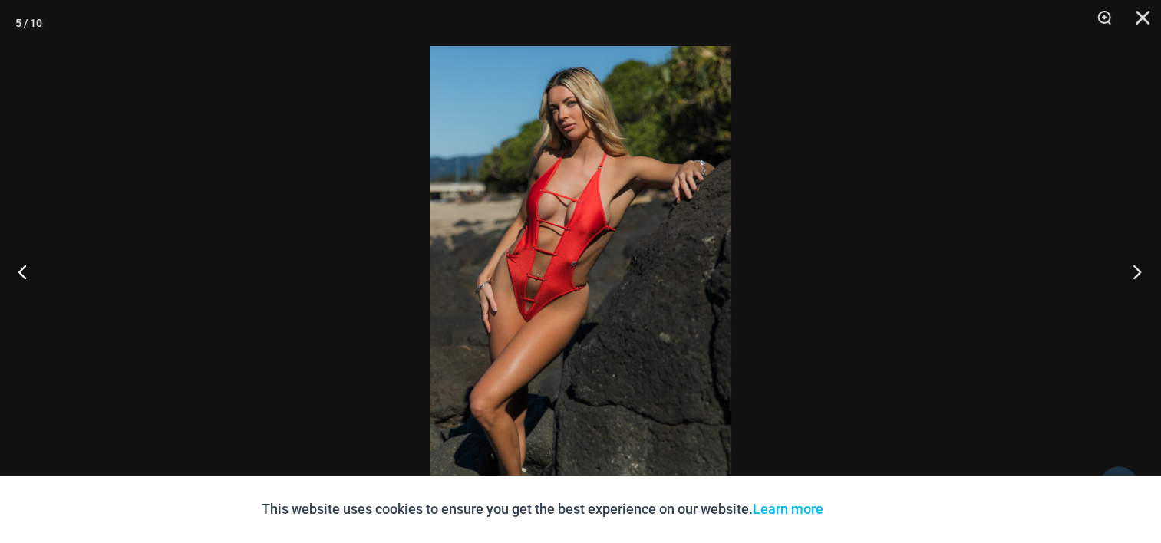
click at [1135, 271] on button "Next" at bounding box center [1132, 271] width 58 height 77
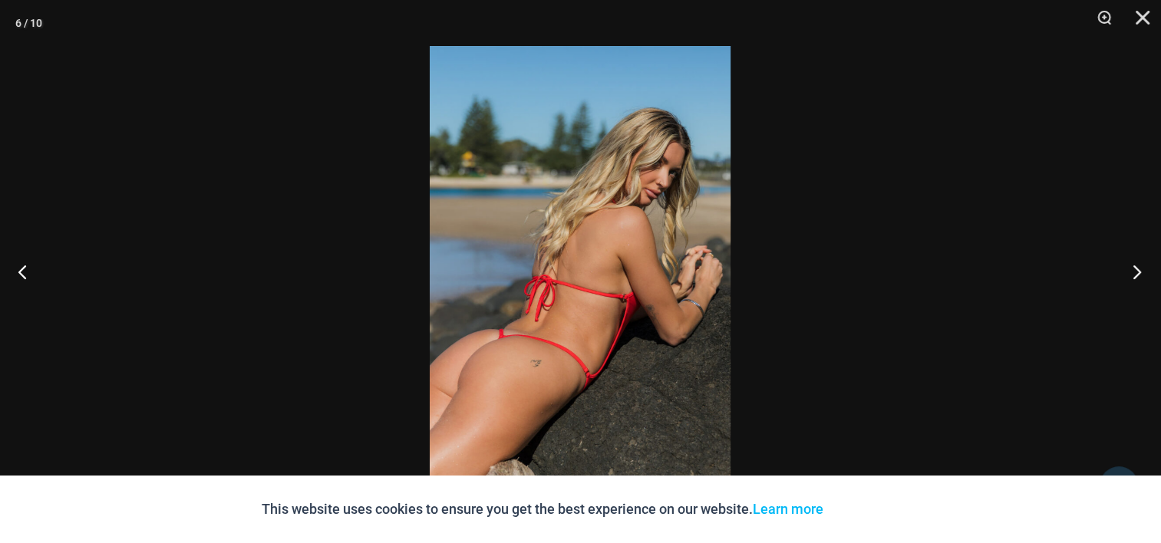
click at [1135, 271] on button "Next" at bounding box center [1132, 271] width 58 height 77
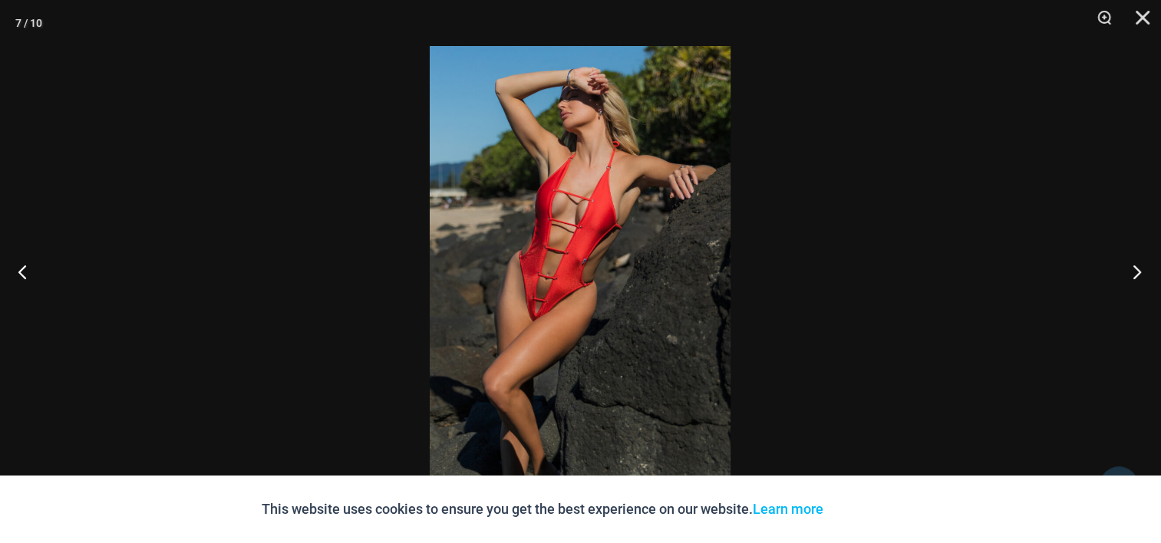
click at [1135, 271] on button "Next" at bounding box center [1132, 271] width 58 height 77
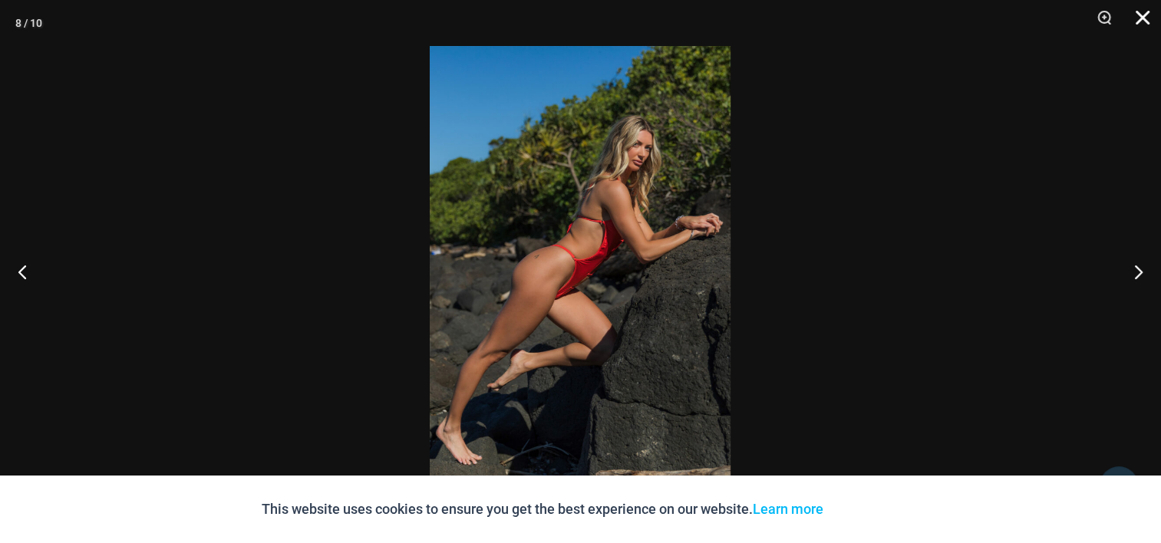
click at [1143, 18] on button "Close" at bounding box center [1137, 23] width 38 height 46
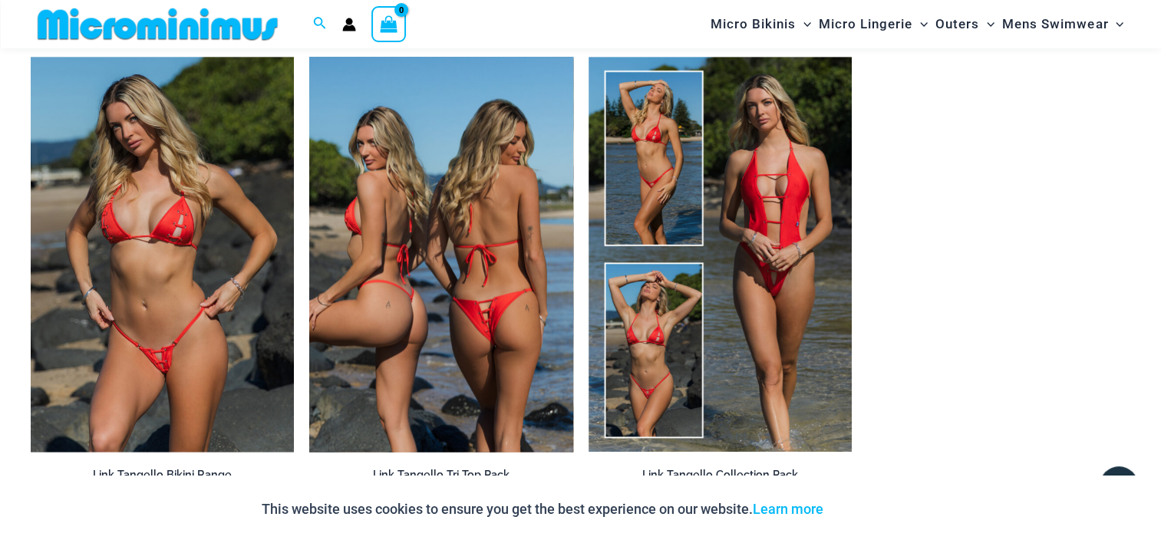
scroll to position [1840, 0]
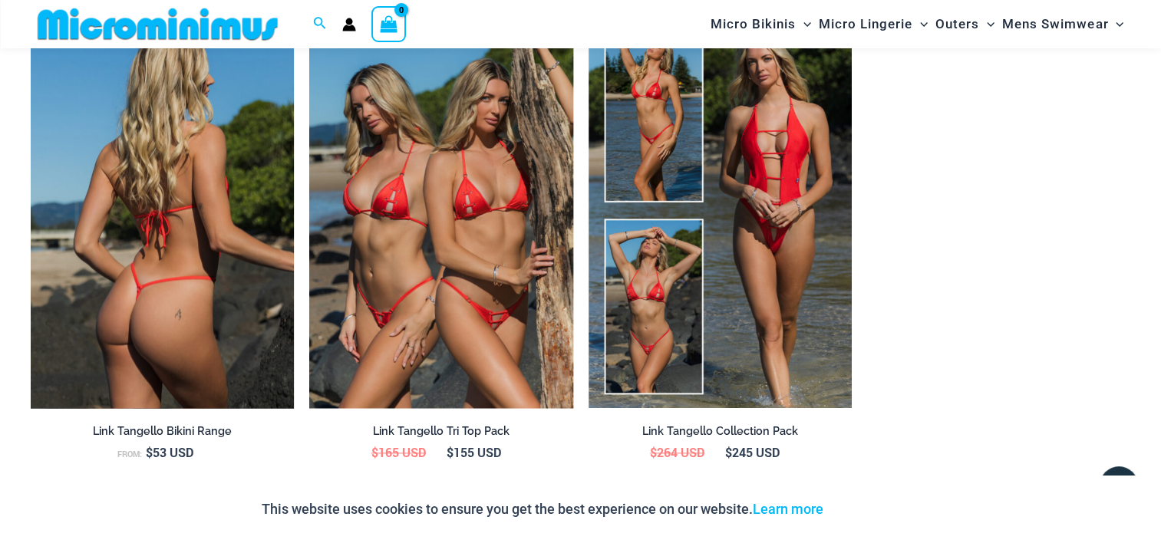
click at [166, 309] on img at bounding box center [162, 210] width 263 height 395
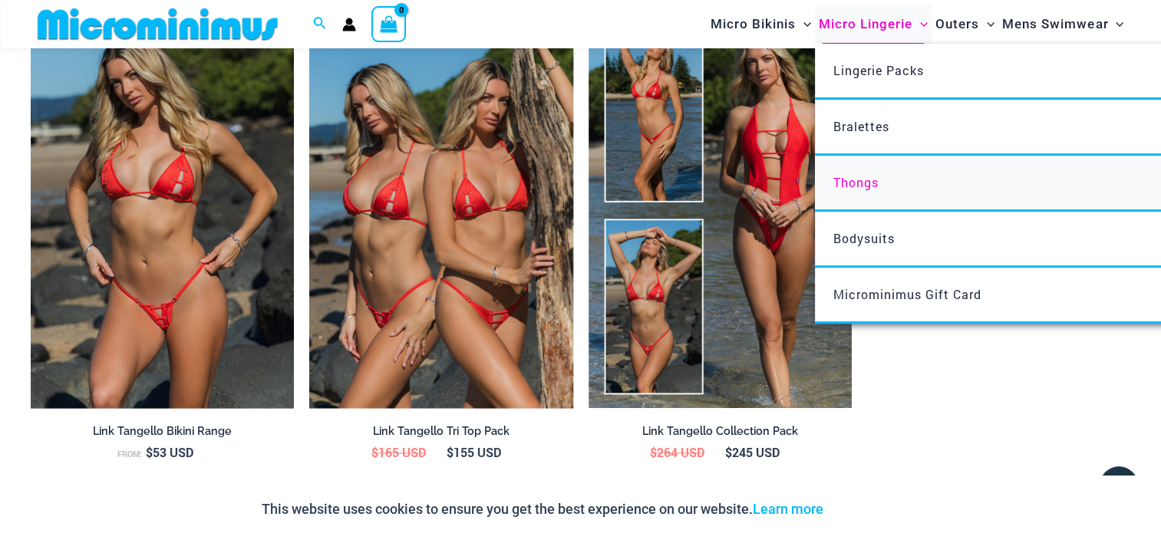
click at [872, 178] on span "Thongs" at bounding box center [855, 182] width 45 height 16
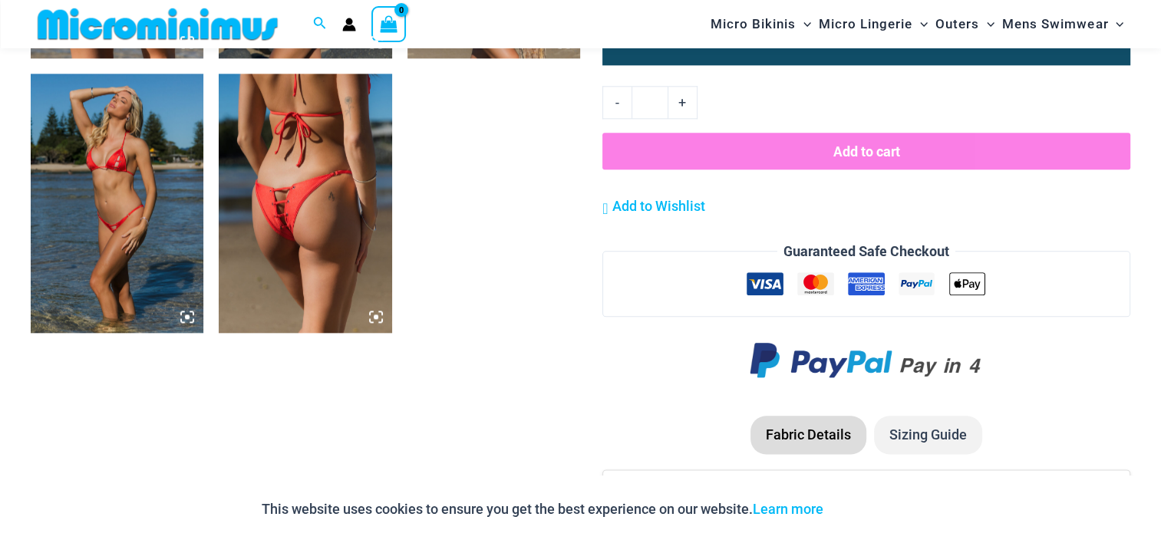
scroll to position [1757, 0]
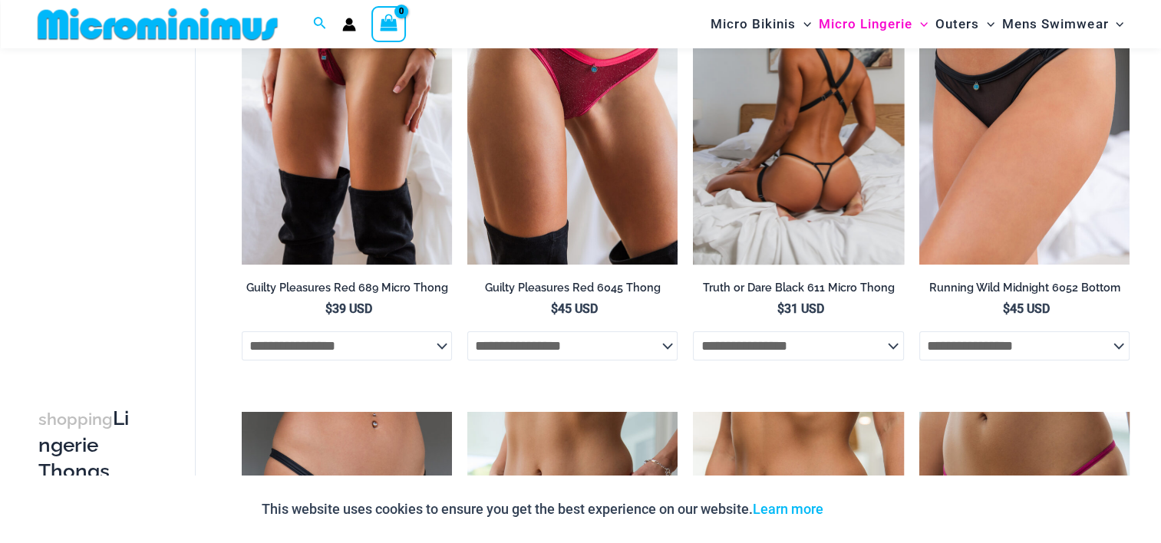
scroll to position [226, 0]
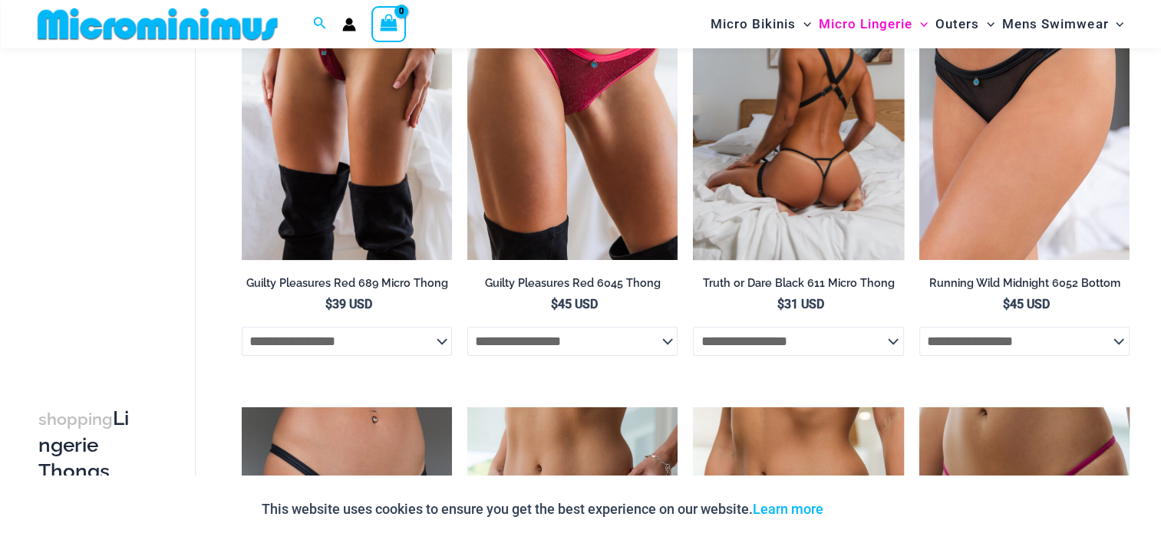
click at [822, 166] on img at bounding box center [798, 101] width 210 height 315
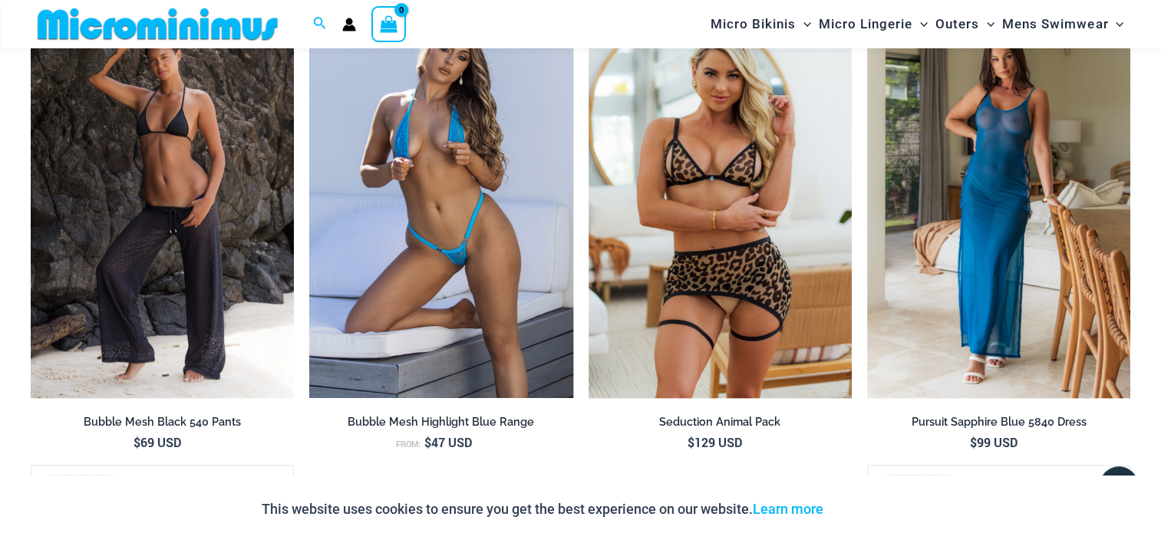
scroll to position [2139, 0]
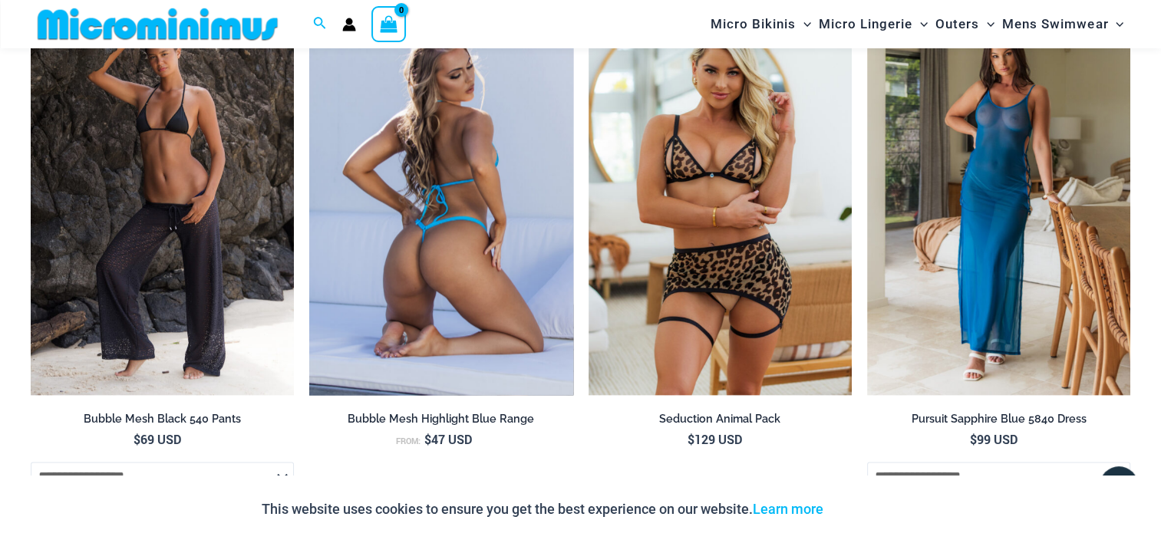
click at [473, 238] on img at bounding box center [440, 197] width 263 height 395
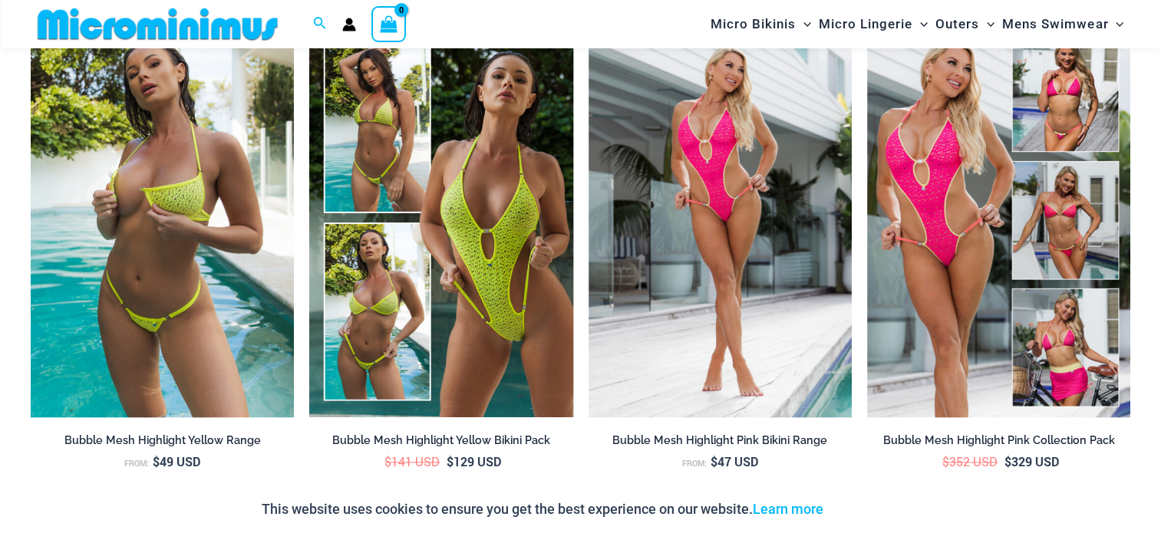
scroll to position [1904, 0]
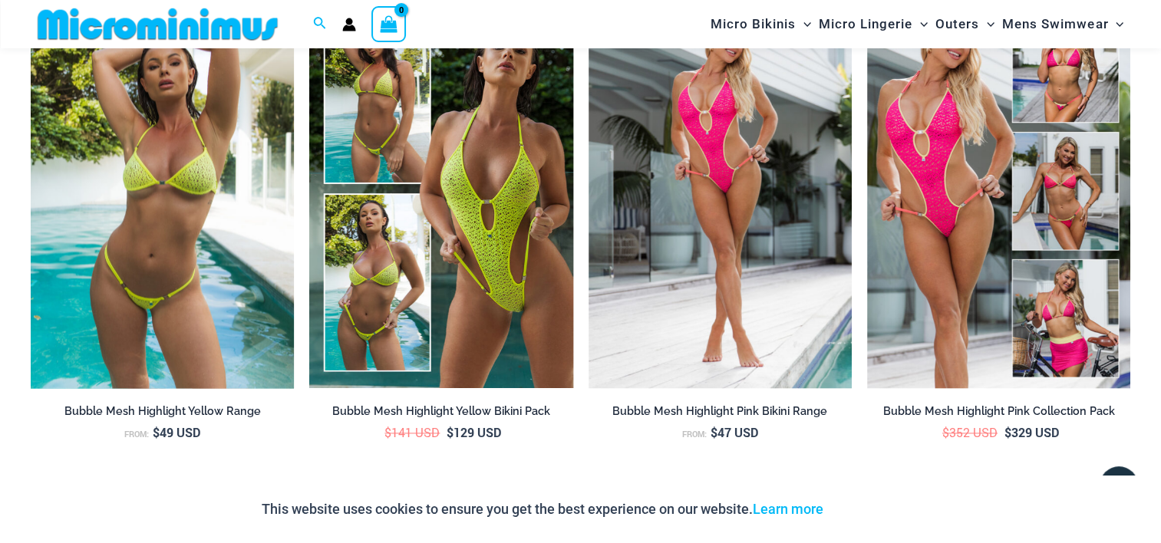
click at [254, 255] on img at bounding box center [162, 190] width 263 height 395
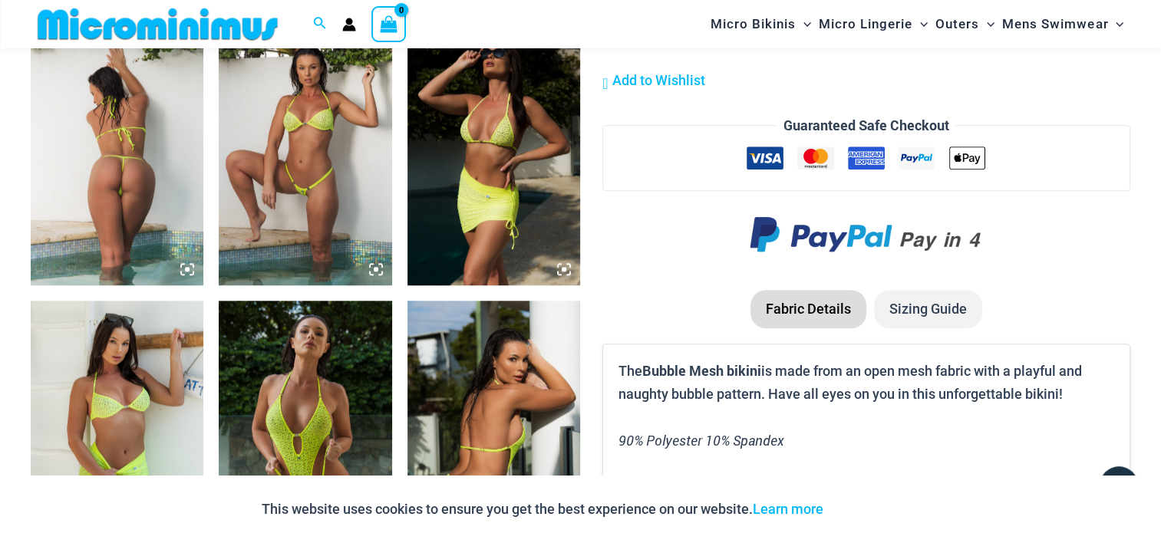
scroll to position [1227, 0]
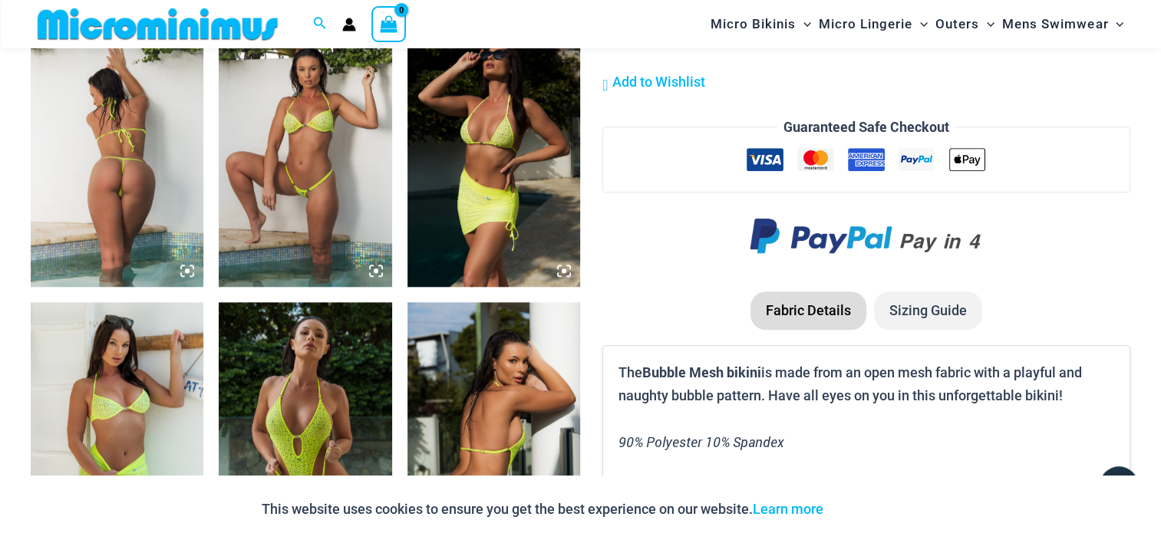
click at [302, 156] on img at bounding box center [305, 156] width 173 height 259
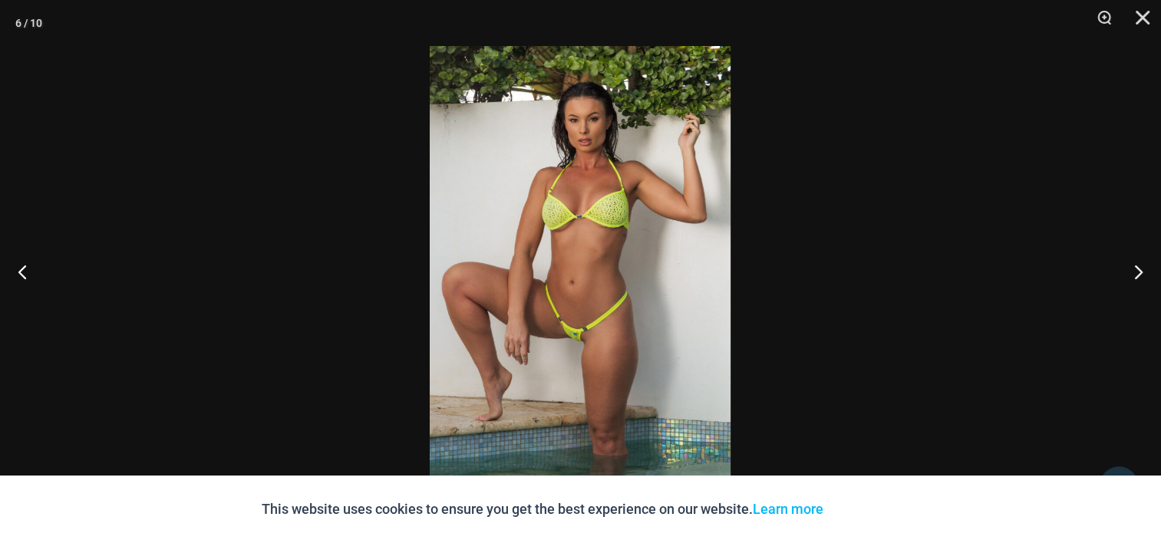
click at [667, 206] on img at bounding box center [580, 271] width 301 height 451
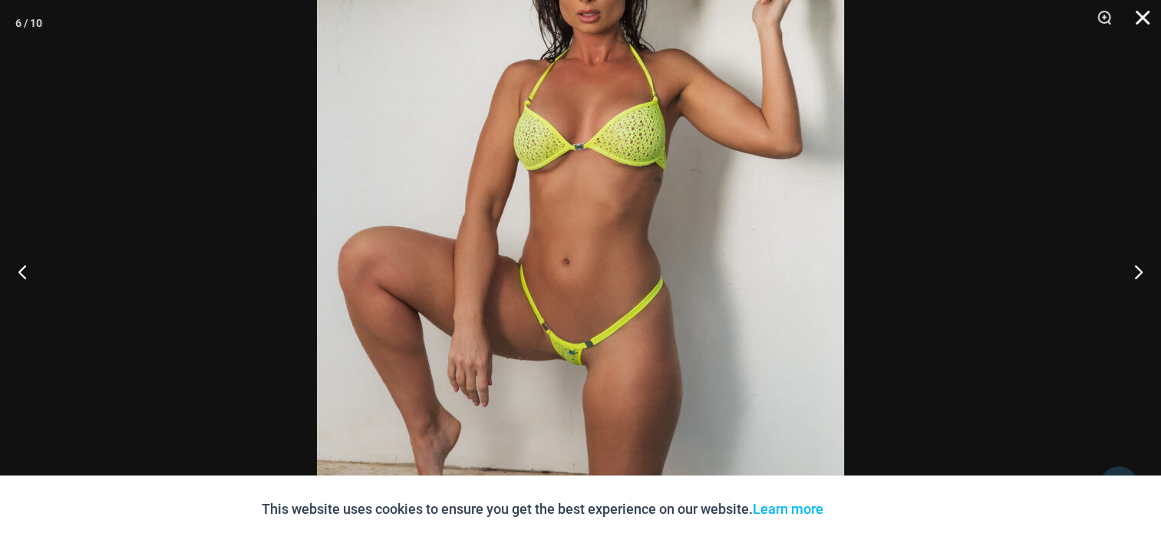
click at [1141, 17] on button "Close" at bounding box center [1137, 23] width 38 height 46
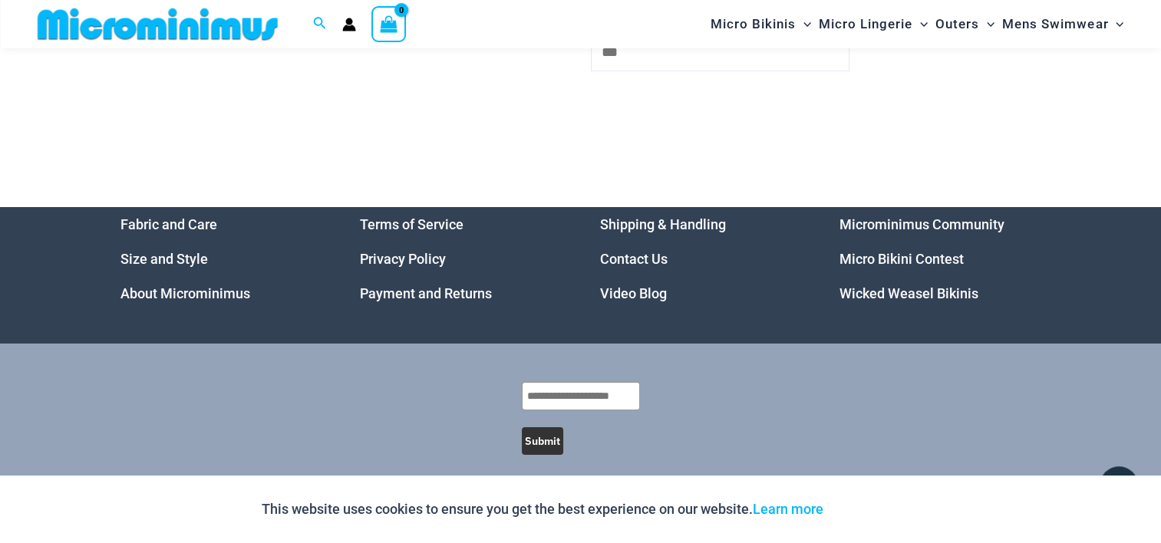
scroll to position [5281, 0]
